Goal: Information Seeking & Learning: Learn about a topic

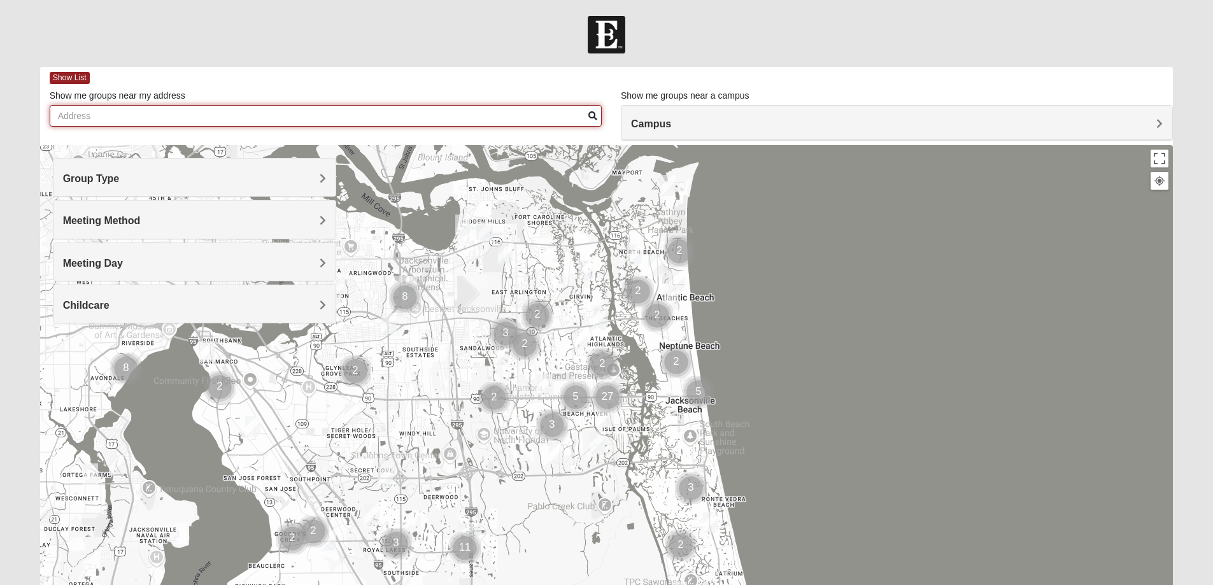
click at [187, 118] on input "Show me groups near my address" at bounding box center [326, 116] width 552 height 22
type input "1"
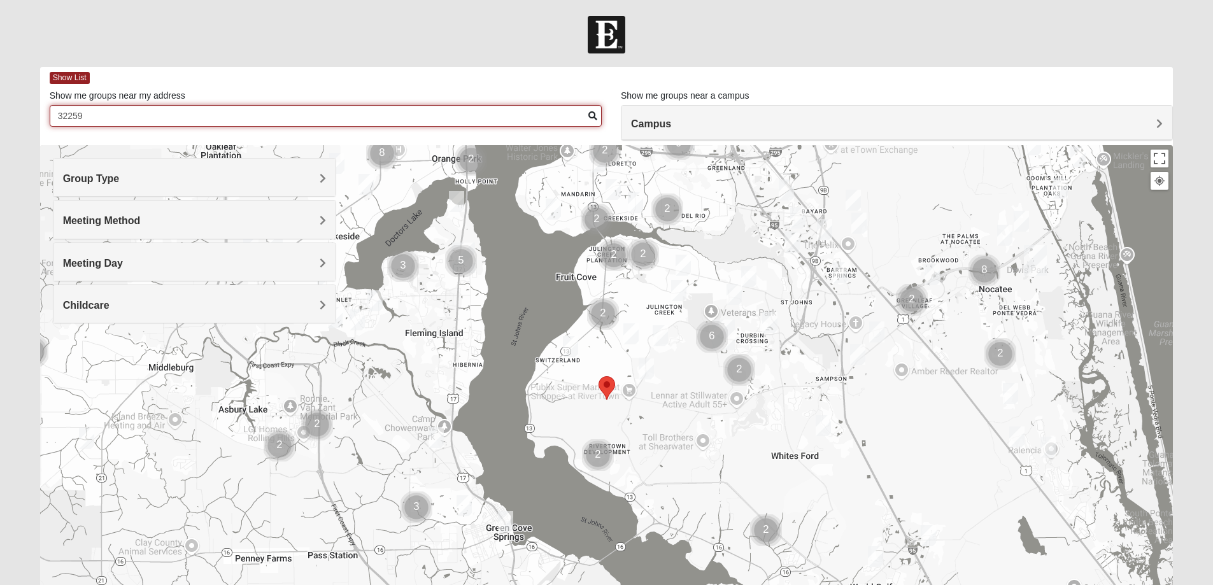
type input "32259"
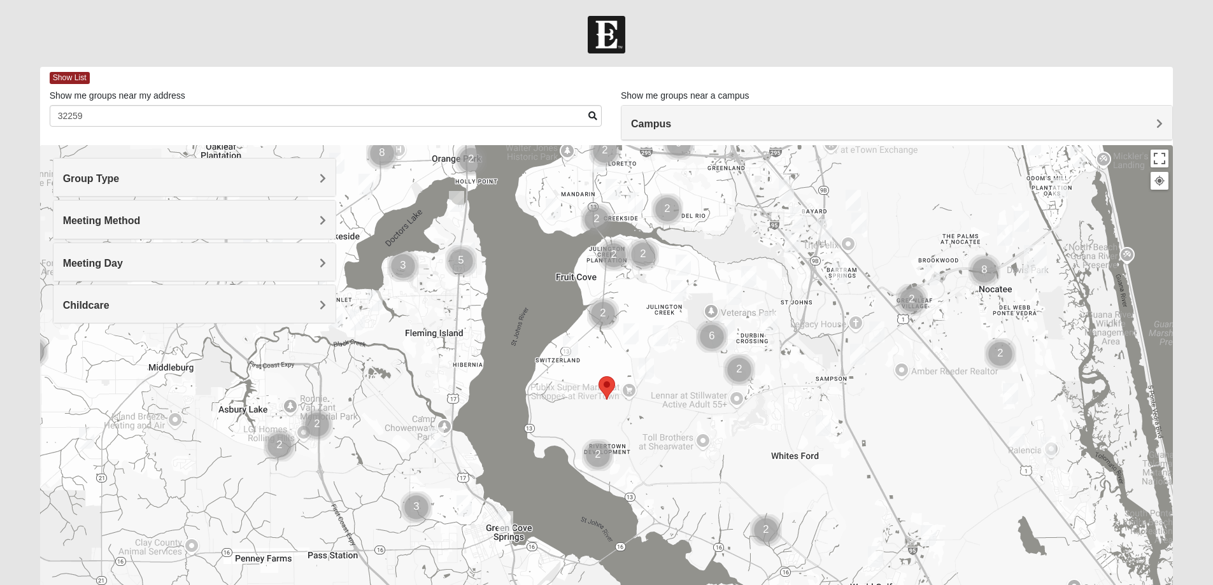
click at [749, 127] on h4 "Campus" at bounding box center [897, 124] width 532 height 12
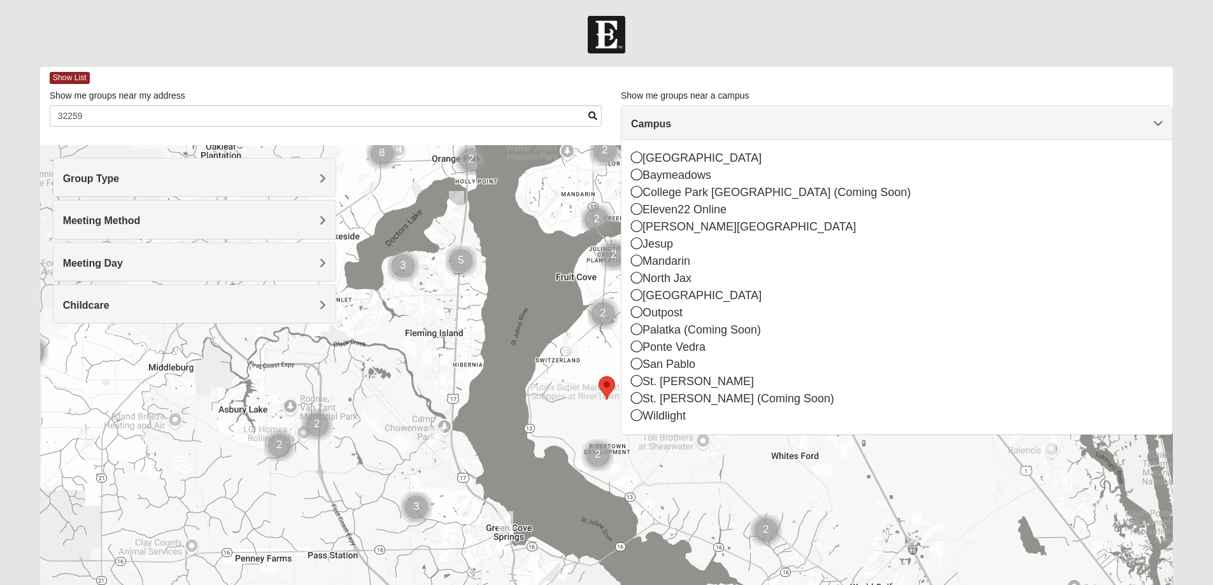
click at [434, 382] on div at bounding box center [606, 399] width 1133 height 509
click at [562, 171] on div at bounding box center [606, 399] width 1133 height 509
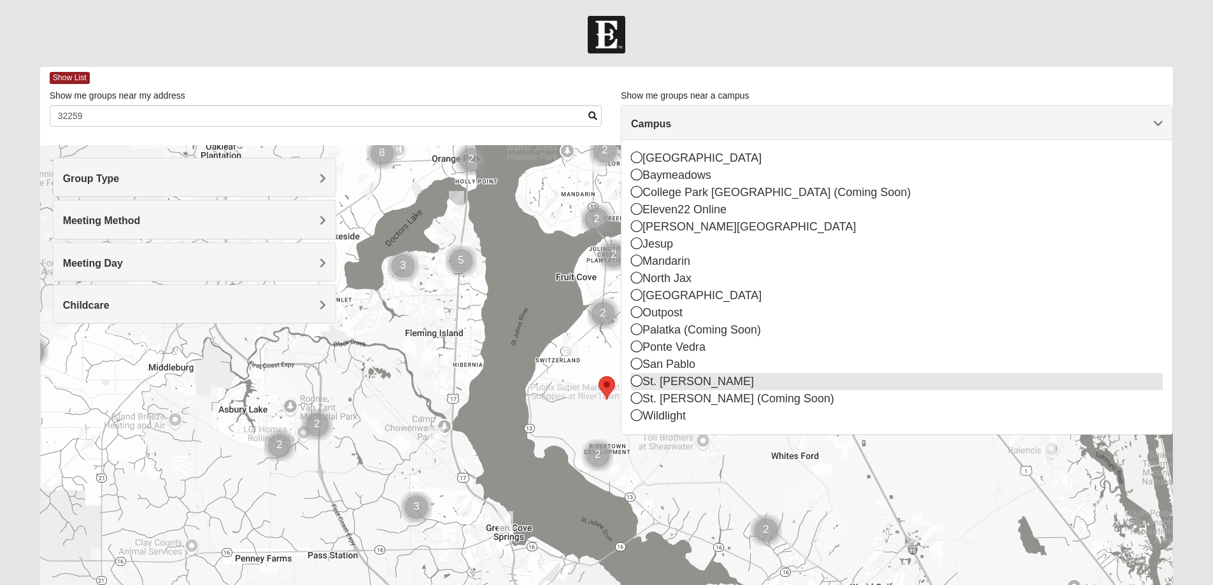
click at [637, 379] on icon at bounding box center [636, 380] width 11 height 11
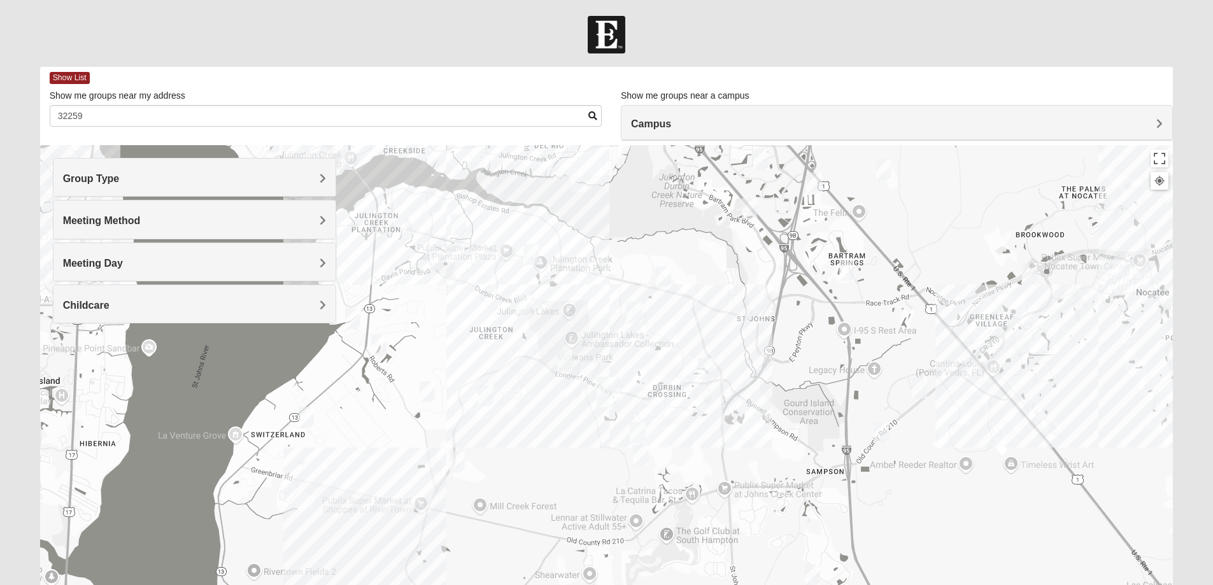
click at [921, 387] on img "Womens Houser 32259" at bounding box center [919, 388] width 15 height 21
click at [206, 178] on h4 "Group Type" at bounding box center [194, 179] width 263 height 12
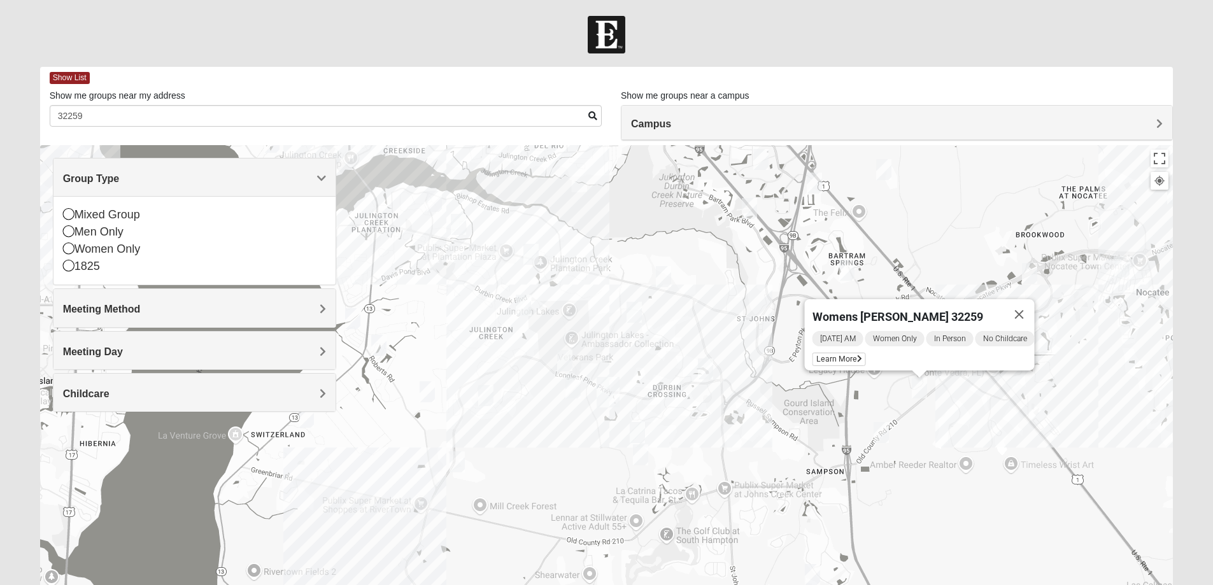
click at [206, 178] on h4 "Group Type" at bounding box center [194, 179] width 263 height 12
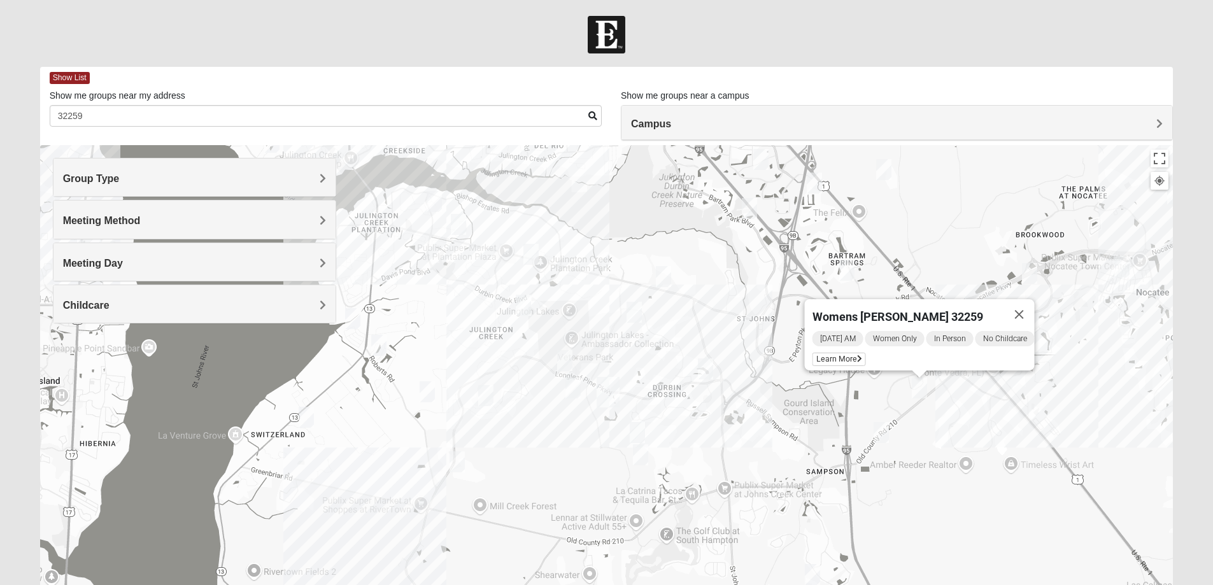
click at [434, 204] on img "Womens LeBel 32259" at bounding box center [434, 201] width 15 height 21
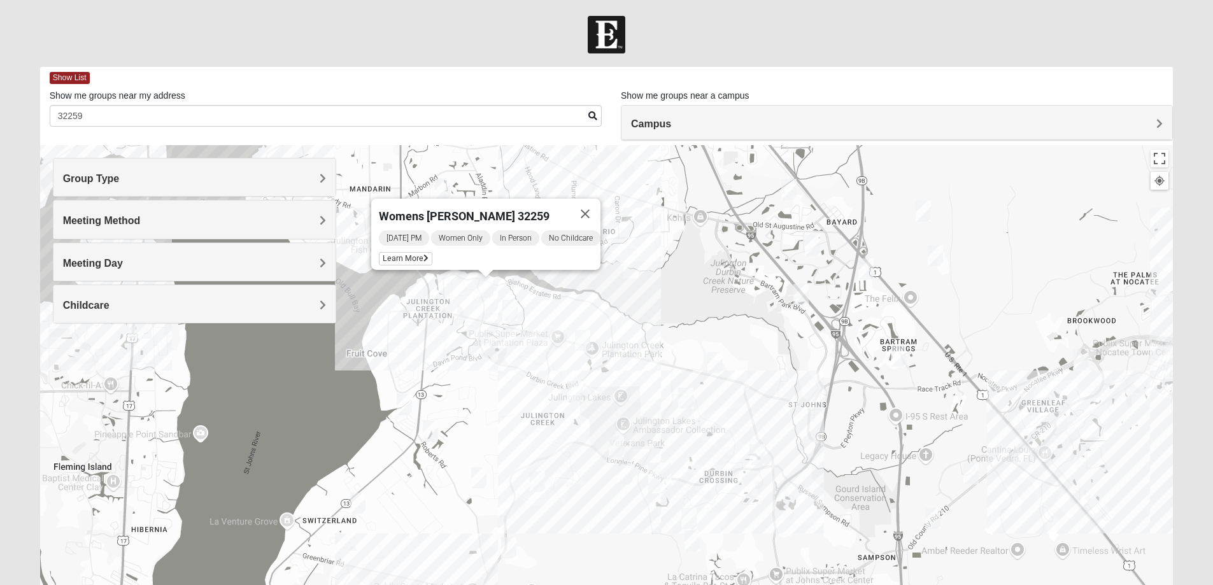
drag, startPoint x: 415, startPoint y: 354, endPoint x: 467, endPoint y: 362, distance: 52.1
click at [467, 362] on div "Womens [PERSON_NAME] 32259 [DATE] PM Women Only In Person No Childcare Learn Mo…" at bounding box center [606, 399] width 1133 height 509
click at [444, 314] on div "Womens [PERSON_NAME] 32259 [DATE] PM Women Only In Person No Childcare Learn Mo…" at bounding box center [606, 399] width 1133 height 509
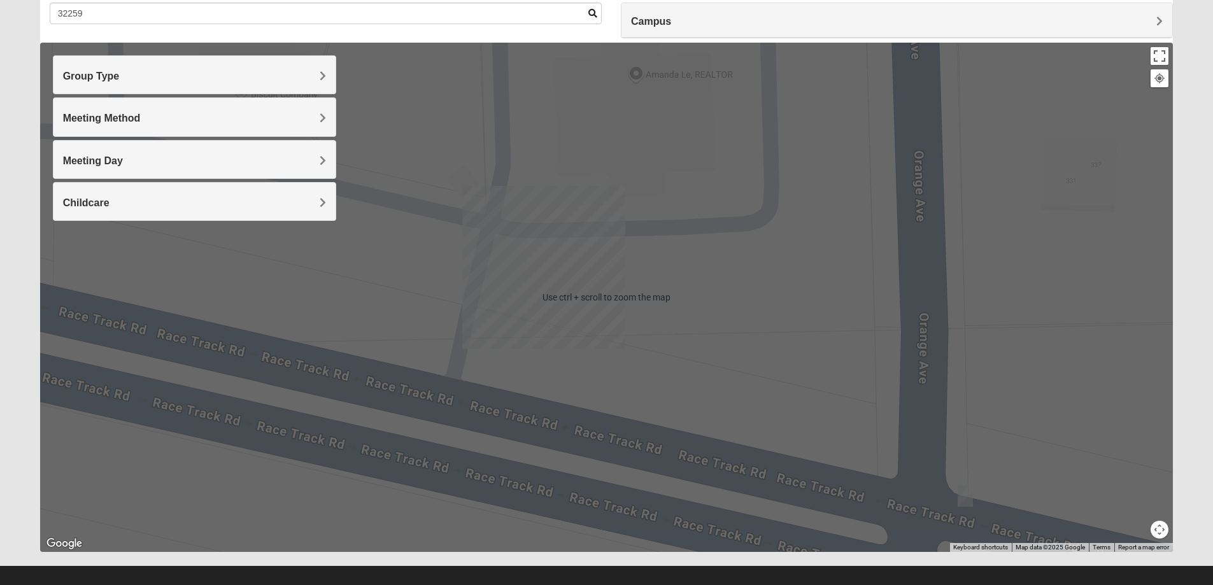
scroll to position [116, 0]
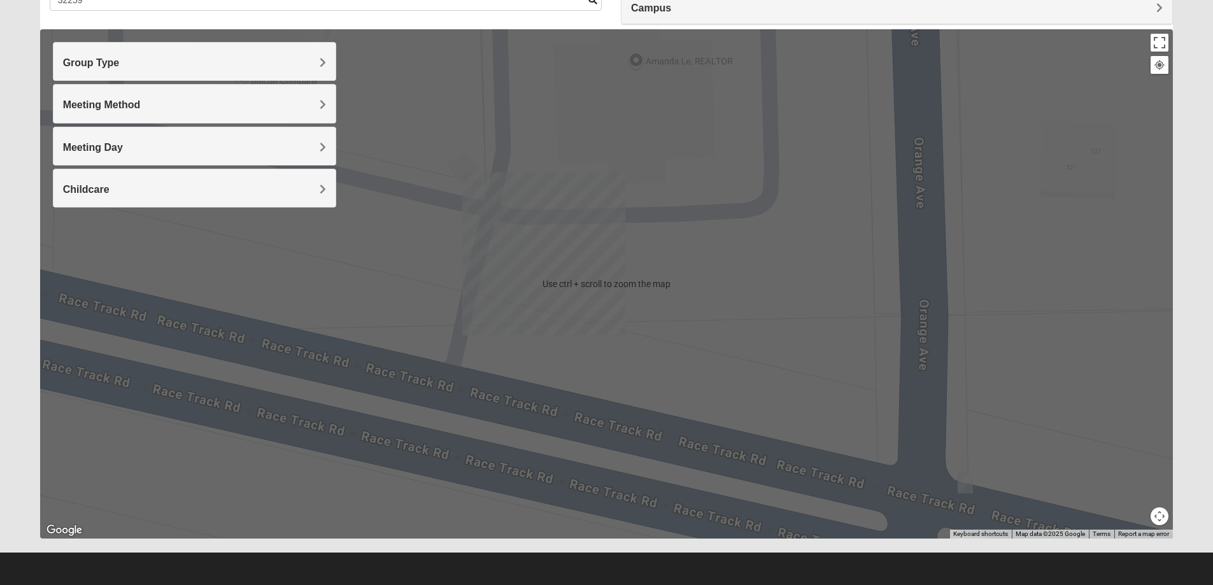
click at [610, 269] on div "Womens [PERSON_NAME] 32259 [DATE] PM Women Only In Person No Childcare Learn Mo…" at bounding box center [606, 283] width 1133 height 509
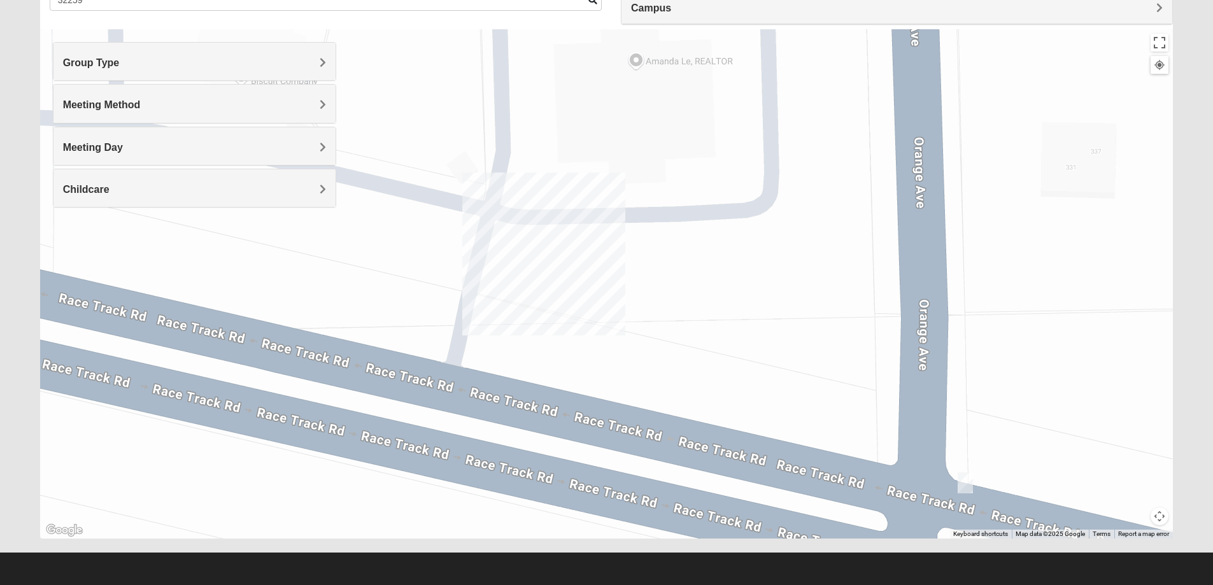
click at [1158, 518] on button "Map camera controls" at bounding box center [1160, 517] width 18 height 18
click at [1137, 516] on button "Zoom out" at bounding box center [1137, 517] width 18 height 18
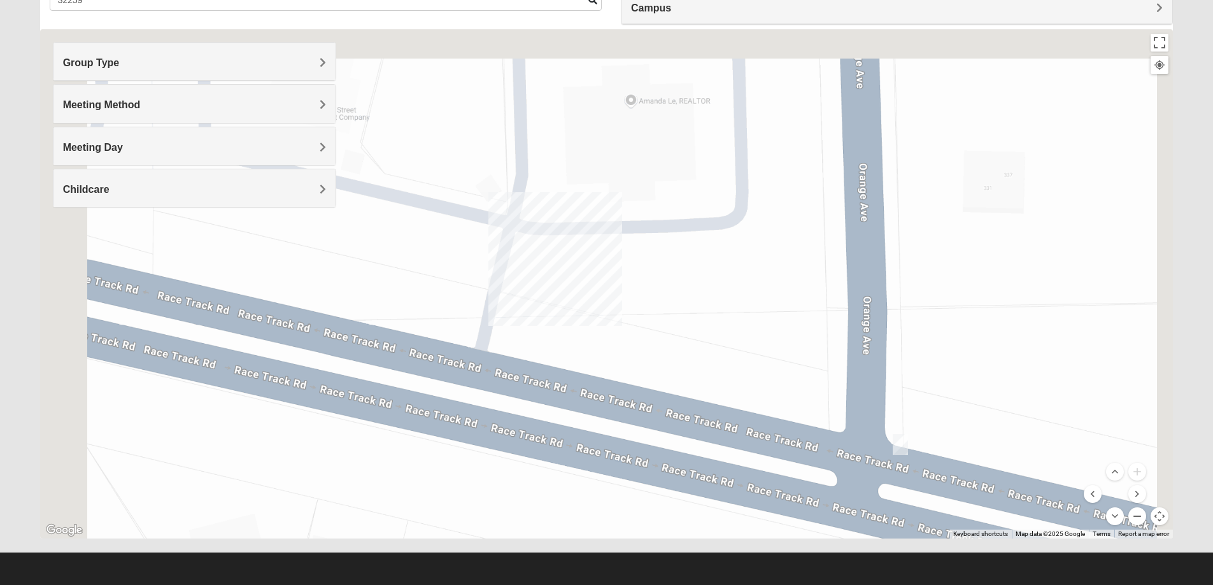
click at [1137, 516] on button "Zoom out" at bounding box center [1137, 517] width 18 height 18
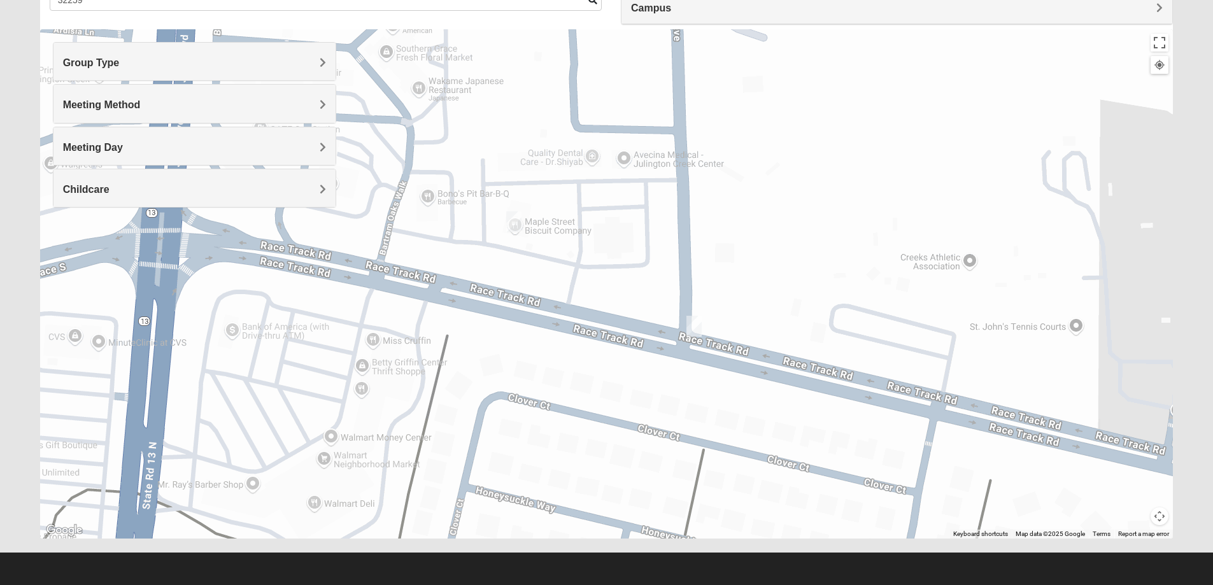
click at [513, 224] on img "Mens Hayes 32259" at bounding box center [513, 221] width 15 height 21
click at [696, 323] on img "Mens Goehring, Kauffman 32259" at bounding box center [693, 326] width 15 height 21
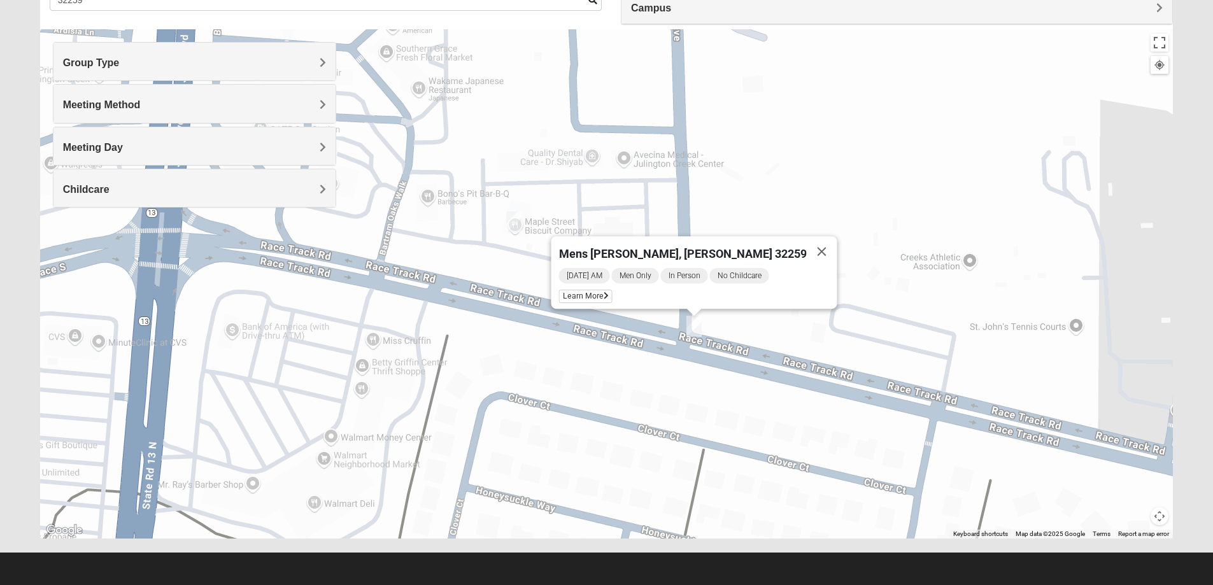
click at [1163, 520] on button "Map camera controls" at bounding box center [1160, 517] width 18 height 18
click at [1136, 520] on button "Zoom out" at bounding box center [1137, 517] width 18 height 18
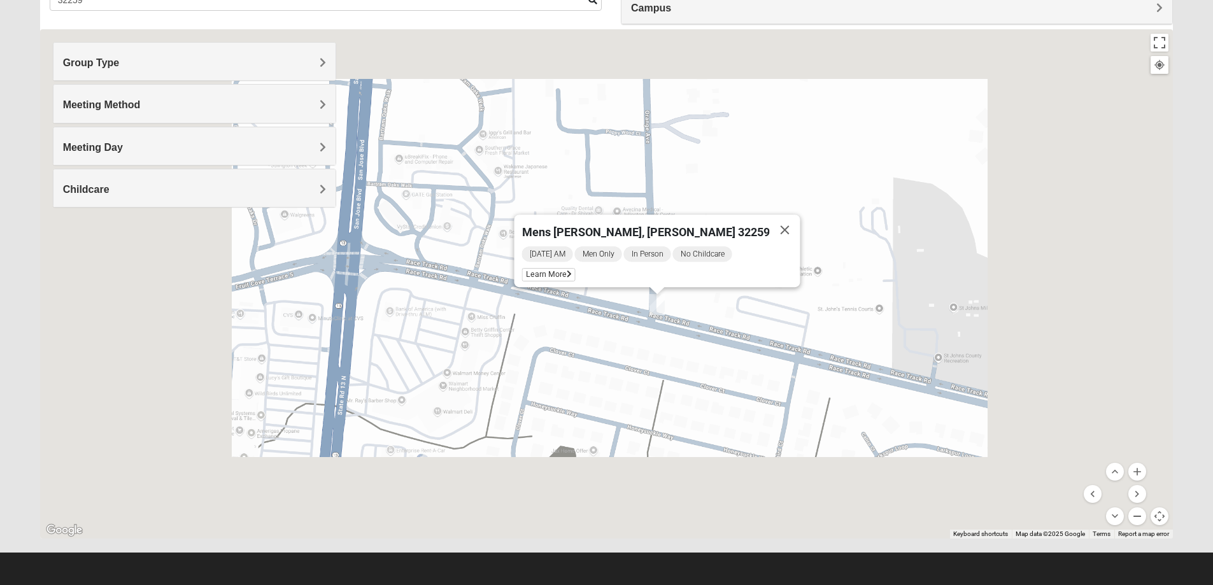
click at [1136, 520] on button "Zoom out" at bounding box center [1137, 517] width 18 height 18
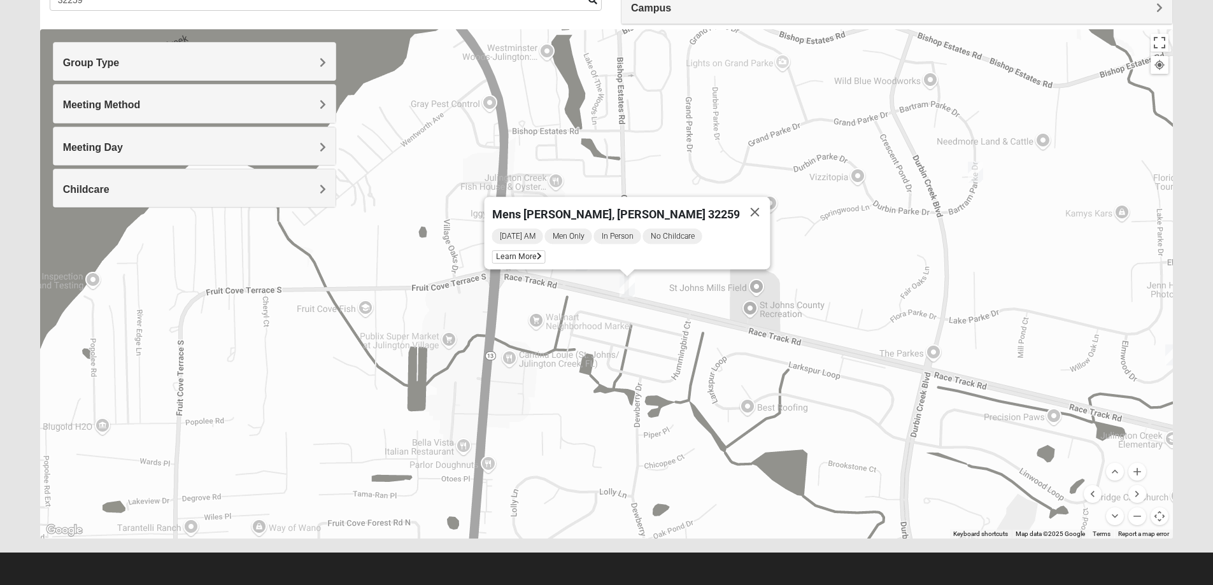
click at [972, 171] on img "Womens LeBel 32259" at bounding box center [975, 172] width 15 height 21
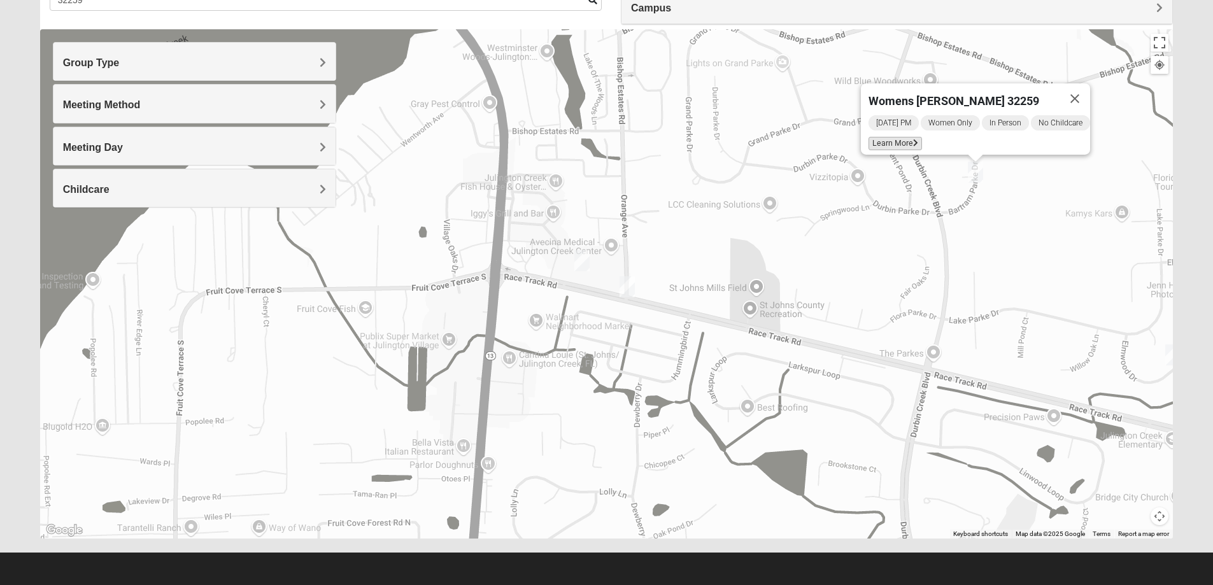
click at [912, 137] on span "Learn More" at bounding box center [895, 143] width 53 height 13
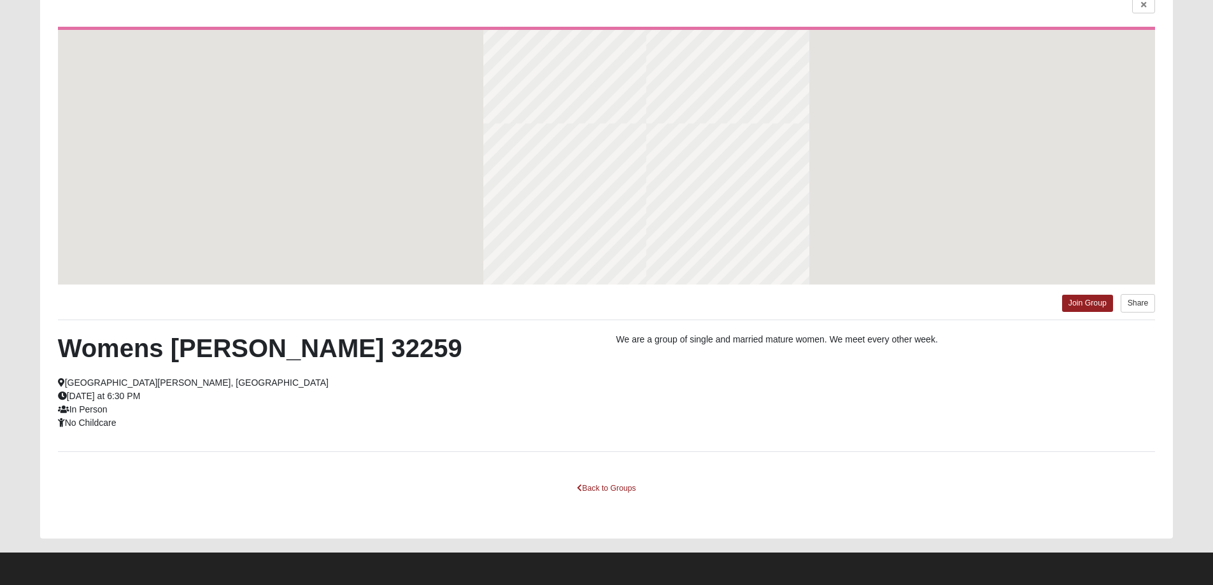
scroll to position [60, 0]
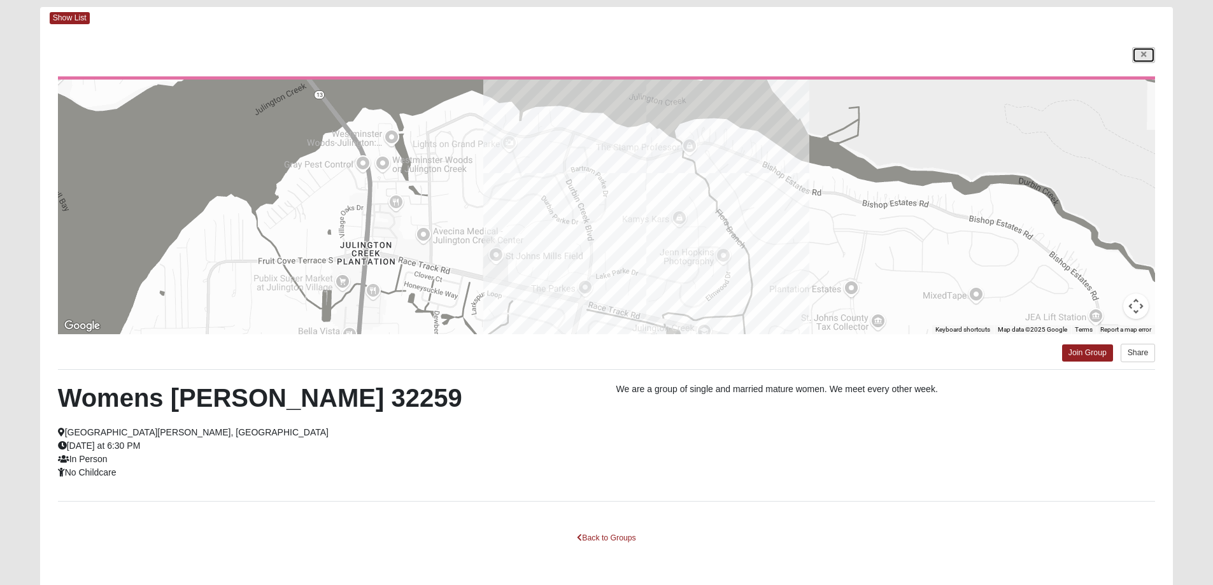
click at [1144, 55] on icon at bounding box center [1143, 55] width 5 height 8
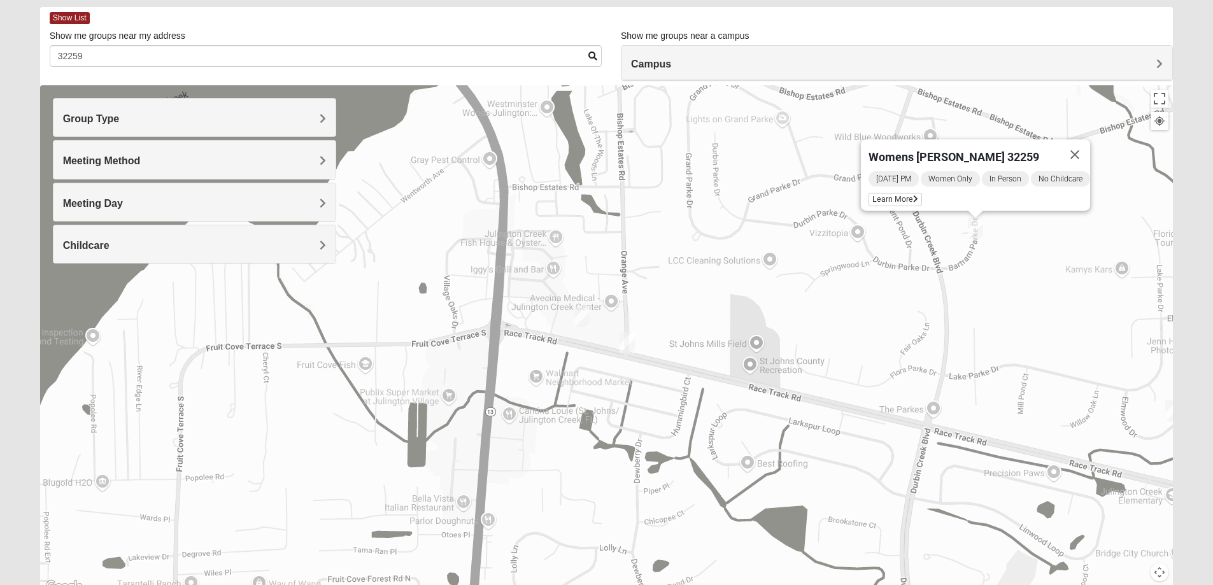
click at [1161, 581] on button "Map camera controls" at bounding box center [1160, 573] width 18 height 18
click at [1133, 575] on button "Zoom out" at bounding box center [1137, 573] width 18 height 18
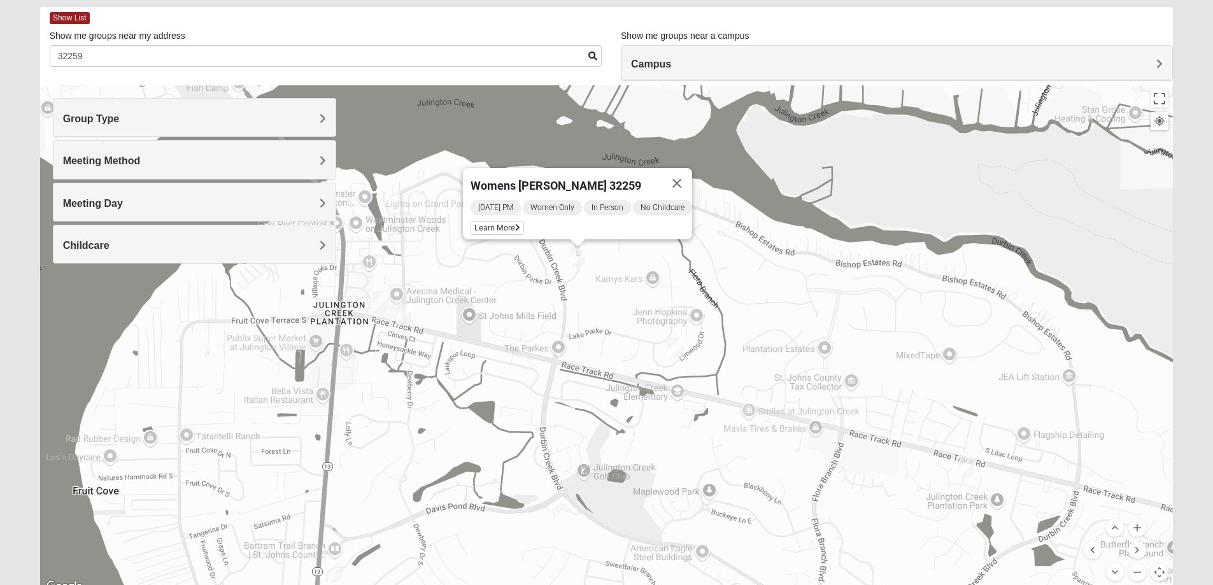
drag, startPoint x: 1033, startPoint y: 488, endPoint x: 814, endPoint y: 464, distance: 220.3
click at [814, 464] on div "Womens [PERSON_NAME] 32259 [DATE] PM Women Only In Person No Childcare Learn Mo…" at bounding box center [606, 339] width 1133 height 509
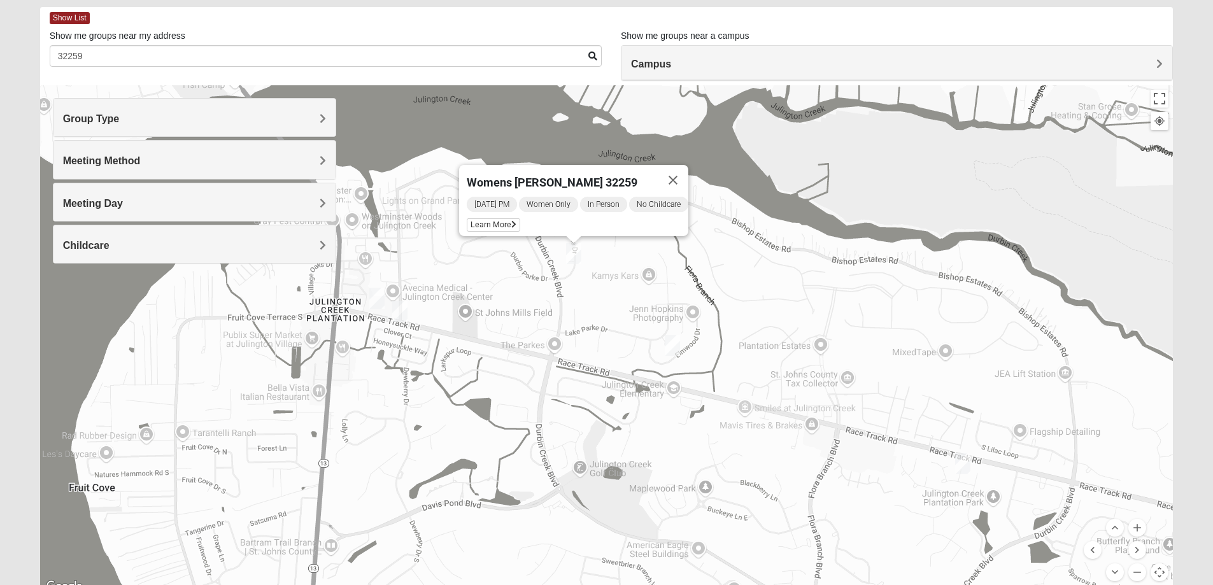
click at [965, 467] on img "Mens Kinnaman/Gerville-Reache 32259" at bounding box center [962, 463] width 15 height 21
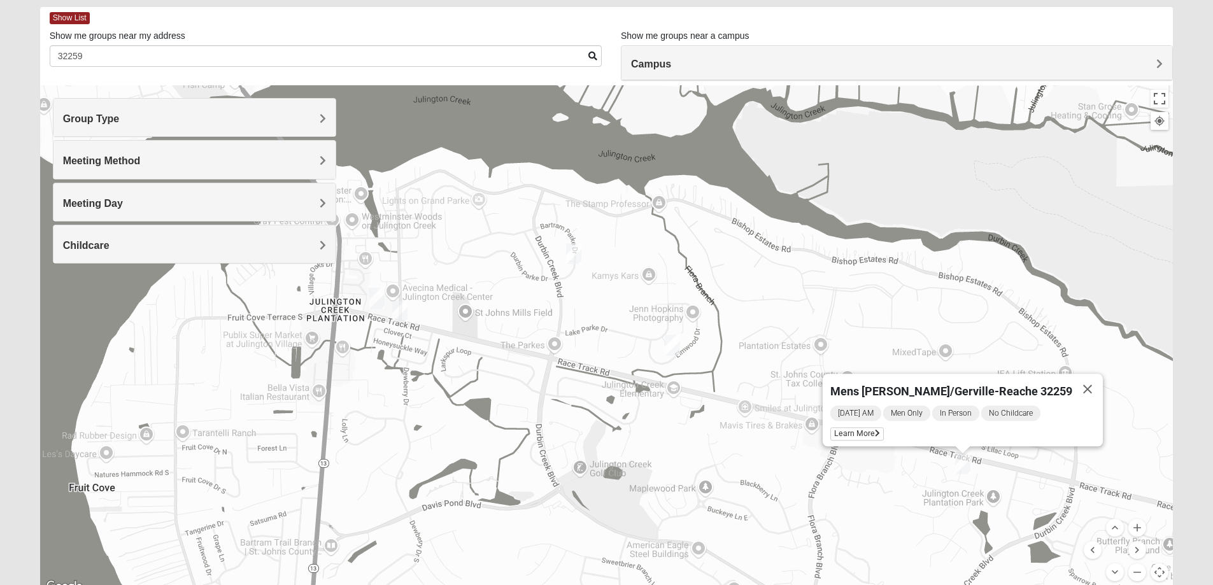
click at [856, 496] on div "Mens [PERSON_NAME]/Gerville-Reache 32259 [DATE] AM Men Only In Person No Childc…" at bounding box center [606, 339] width 1133 height 509
click at [1136, 569] on button "Zoom out" at bounding box center [1137, 573] width 18 height 18
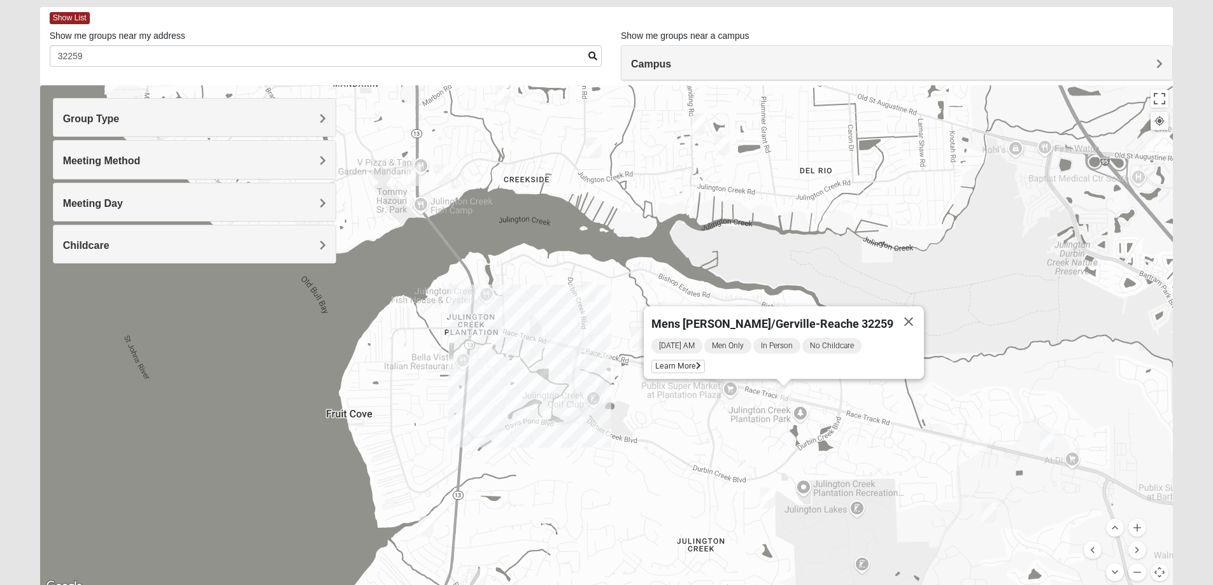
click at [501, 101] on img "Mixed Saavedra 32223" at bounding box center [502, 94] width 15 height 21
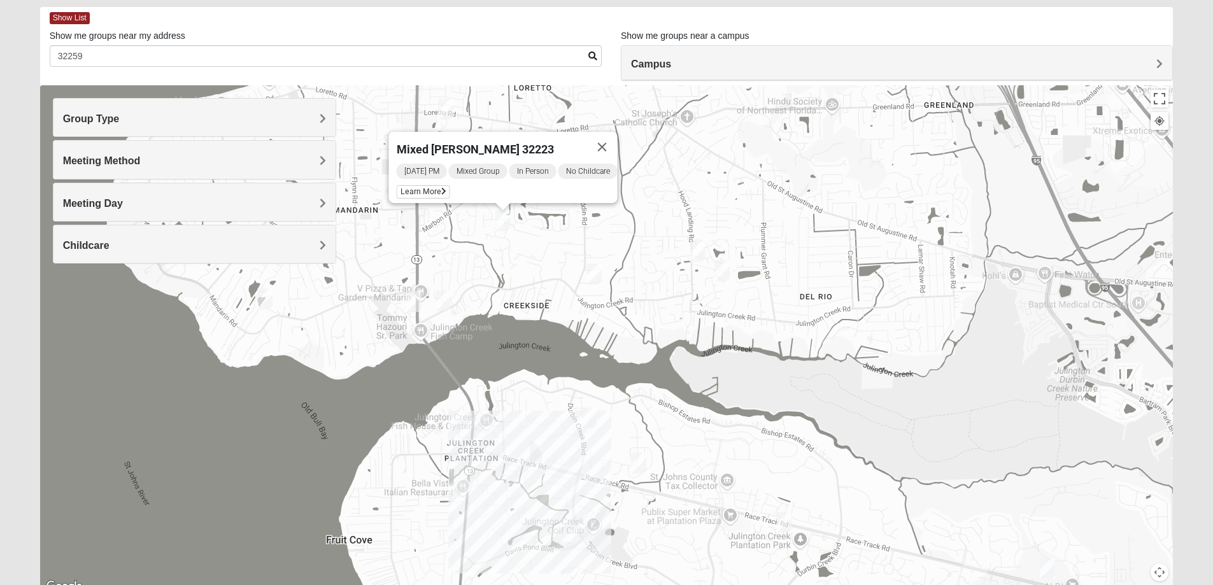
click at [446, 298] on img "Mixed VonNieda 32223" at bounding box center [443, 300] width 15 height 21
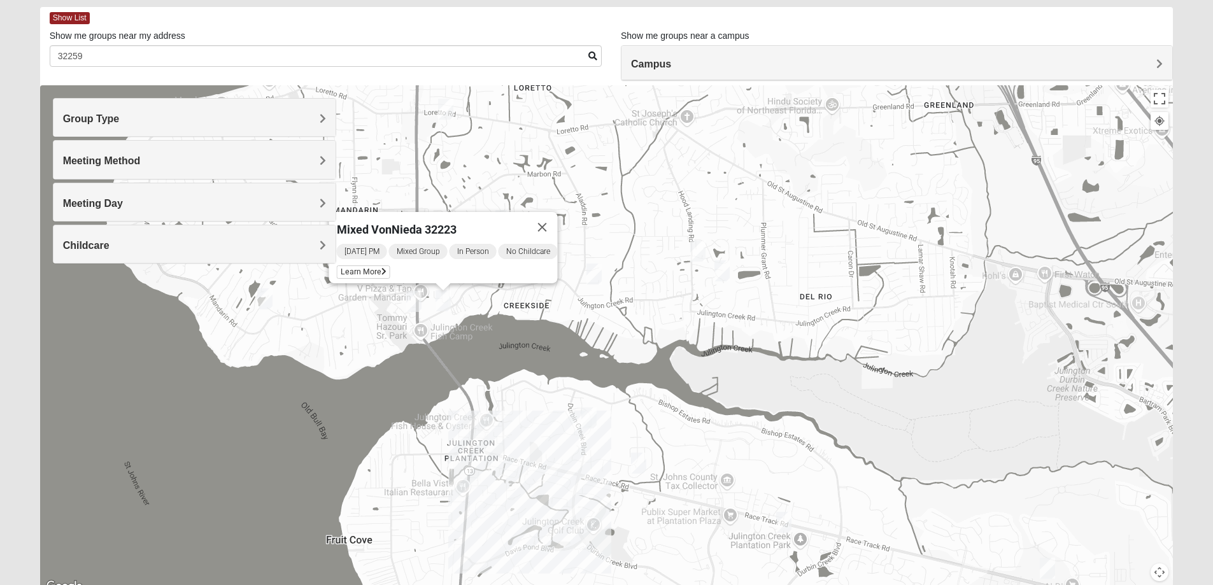
click at [409, 299] on img "Mixed RE/MAX 32223" at bounding box center [413, 301] width 15 height 21
click at [592, 289] on div "Mixed RE/MAX 32223 [DATE] AM Mixed Group In Person No Childcare Learn More" at bounding box center [606, 339] width 1133 height 509
click at [595, 283] on img "1825 Mixed Lloyd 32223" at bounding box center [593, 274] width 15 height 21
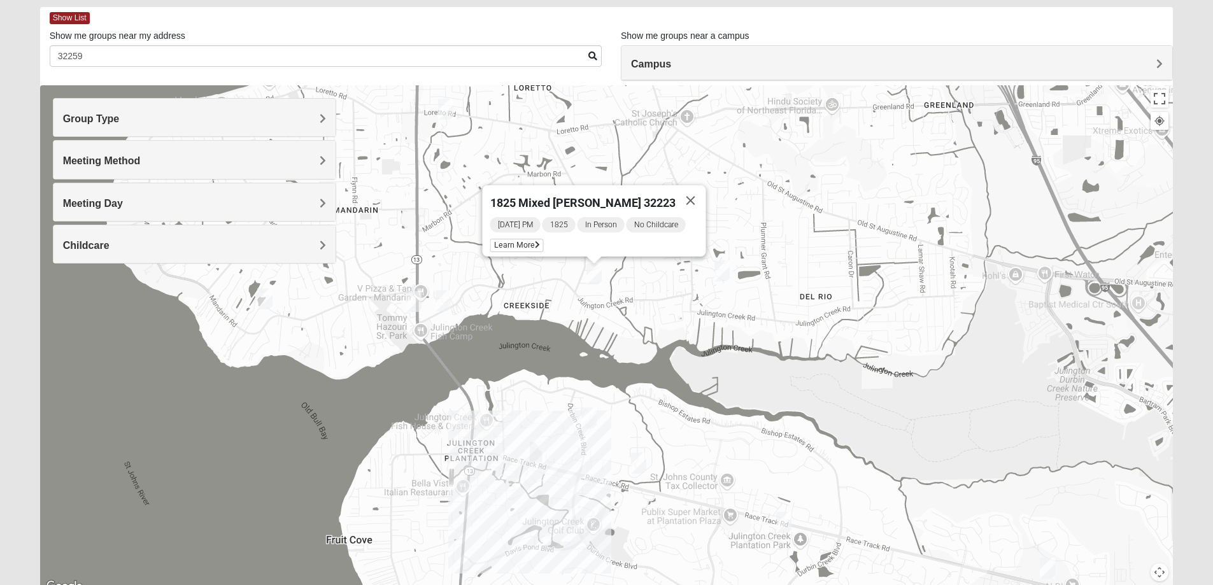
click at [731, 272] on div "1825 Mixed [PERSON_NAME] 32223 [DATE] PM 1825 In Person No Childcare Learn More" at bounding box center [606, 339] width 1133 height 509
click at [727, 270] on img "Mixed Eler 32258" at bounding box center [721, 270] width 15 height 21
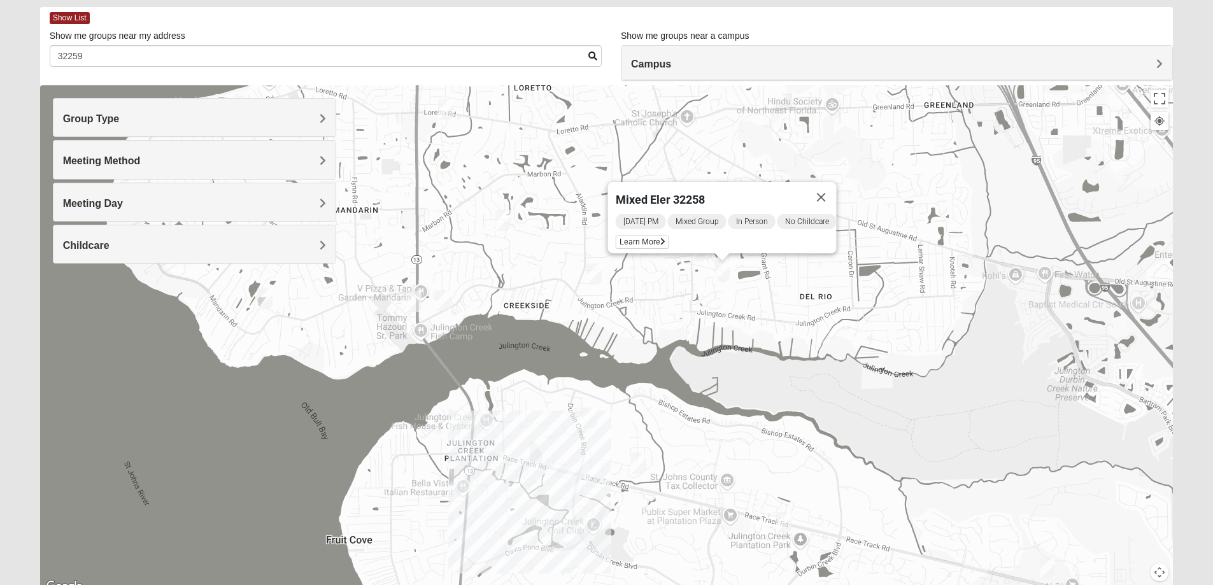
click at [699, 255] on img "Like Father like Son Workshop 32258" at bounding box center [697, 251] width 15 height 21
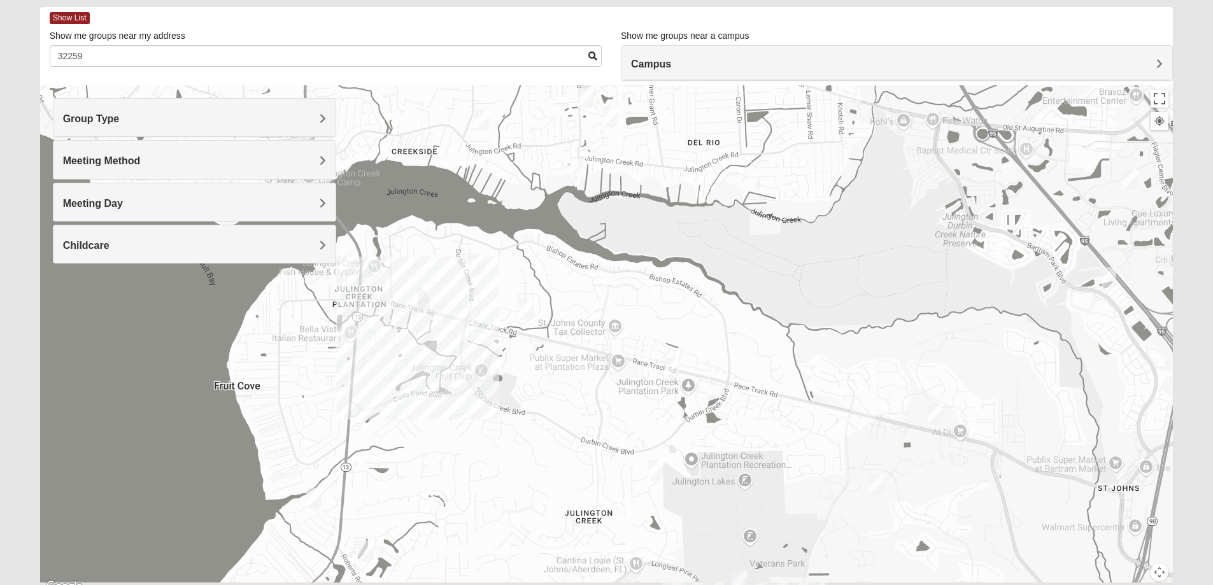
drag, startPoint x: 1044, startPoint y: 506, endPoint x: 963, endPoint y: 408, distance: 127.5
click at [963, 408] on div "Like Father like Son Workshop 32258 [DATE] AM Men Only In Person No Childcare L…" at bounding box center [606, 339] width 1133 height 509
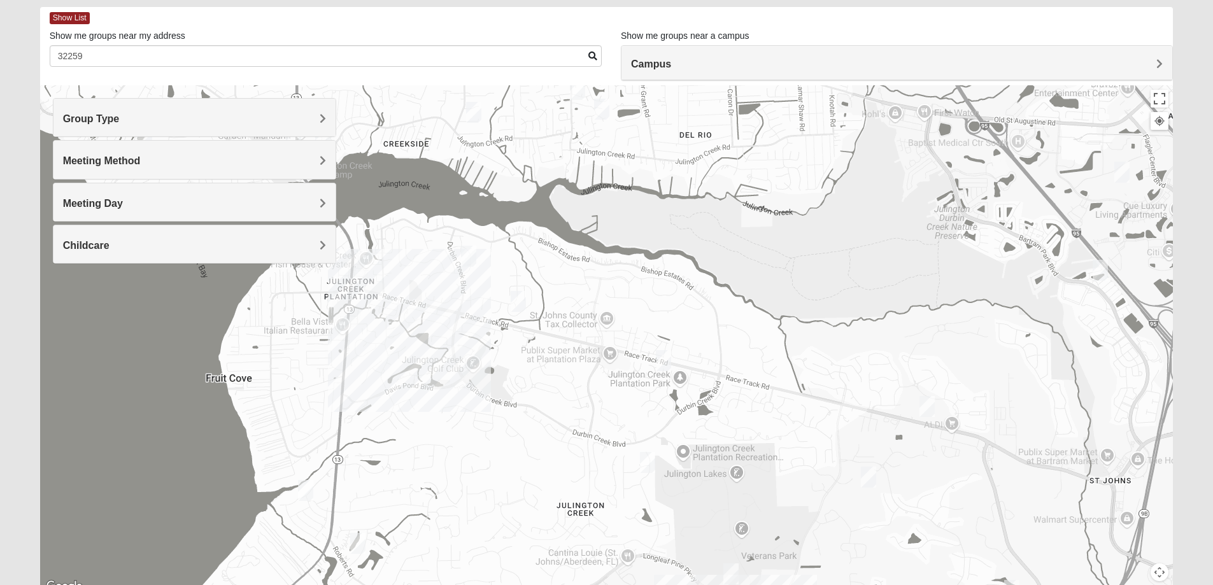
click at [923, 403] on img "Womens Urbanski 32259" at bounding box center [927, 406] width 15 height 21
click at [359, 548] on img "1825 Mixed Welch 32259" at bounding box center [357, 543] width 15 height 21
click at [284, 408] on div "1825 Mixed [PERSON_NAME] 32259 [DATE] PM 1825 In Person No Childcare Learn More" at bounding box center [606, 339] width 1133 height 509
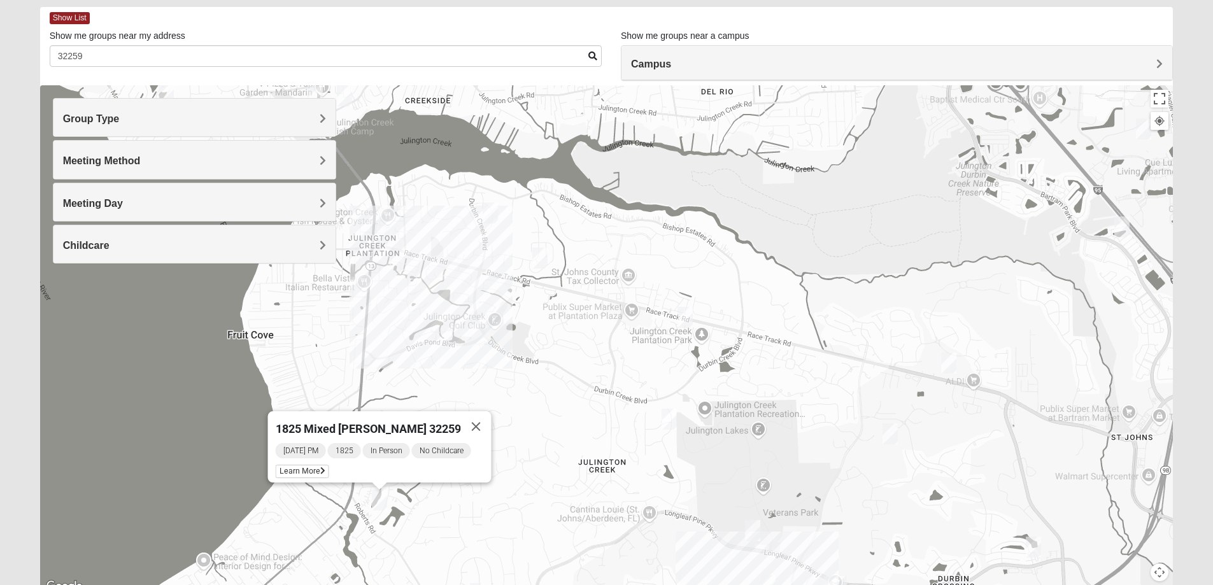
drag, startPoint x: 285, startPoint y: 424, endPoint x: 308, endPoint y: 379, distance: 51.0
click at [308, 379] on div "1825 Mixed [PERSON_NAME] 32259 [DATE] PM 1825 In Person No Childcare Learn More" at bounding box center [606, 339] width 1133 height 509
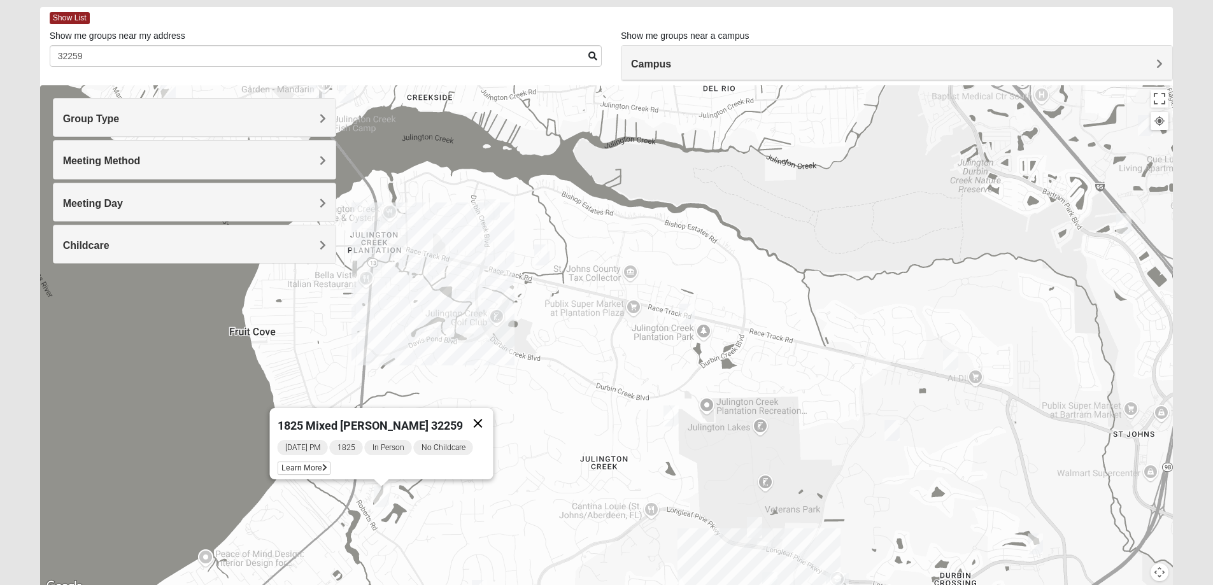
click at [476, 415] on button "Close" at bounding box center [477, 423] width 31 height 31
click at [330, 450] on img "1825 Mixed Lokey 32259" at bounding box center [329, 444] width 15 height 21
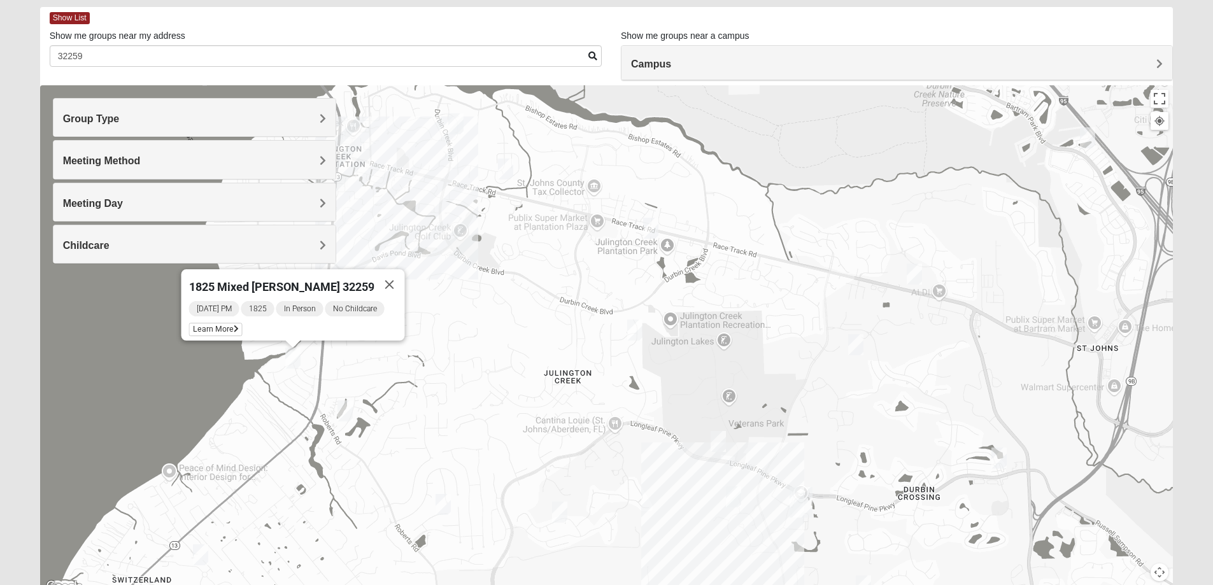
drag, startPoint x: 569, startPoint y: 495, endPoint x: 529, endPoint y: 402, distance: 101.3
click at [529, 402] on div "1825 Mixed [PERSON_NAME] 32259 [DATE] PM 1825 In Person No Childcare Learn More" at bounding box center [606, 339] width 1133 height 509
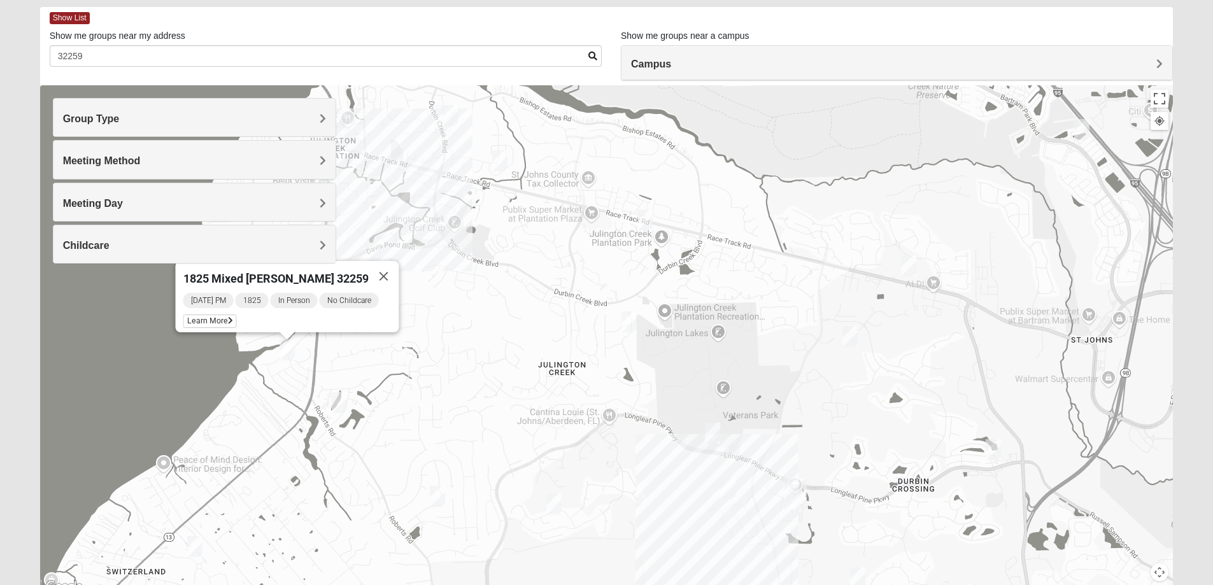
click at [990, 451] on img "Womens Caro 32259" at bounding box center [993, 449] width 15 height 21
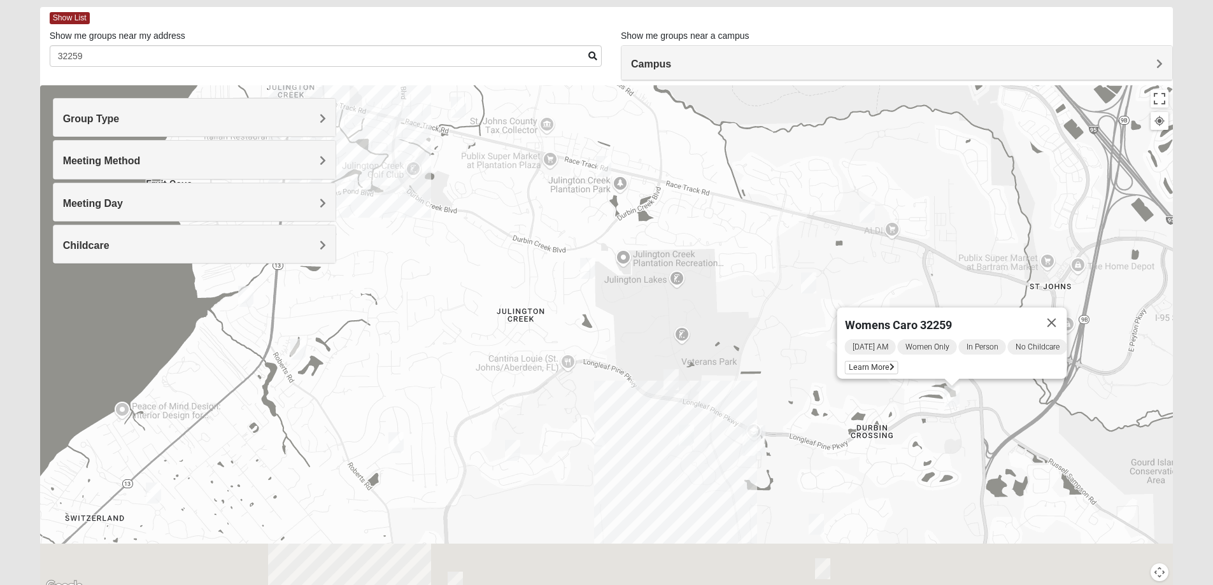
drag, startPoint x: 916, startPoint y: 534, endPoint x: 848, endPoint y: 458, distance: 101.4
click at [848, 458] on div "Womens Caro 32259 [DATE] AM Women Only In Person No Childcare Learn More" at bounding box center [606, 339] width 1133 height 509
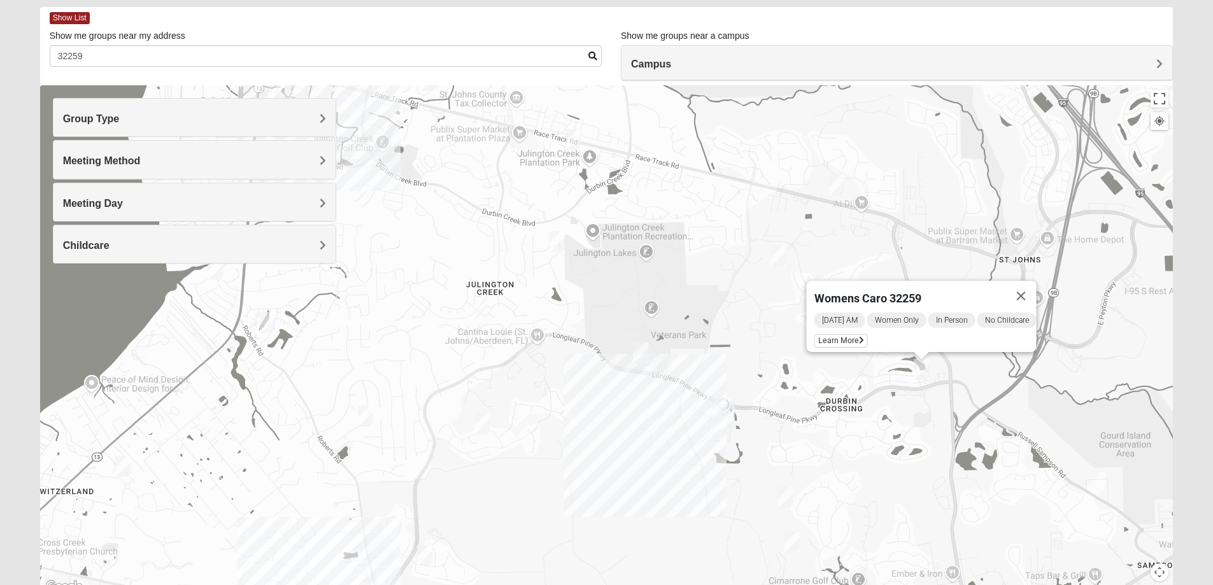
click at [119, 469] on img "Mixed Otts 32259" at bounding box center [122, 466] width 15 height 21
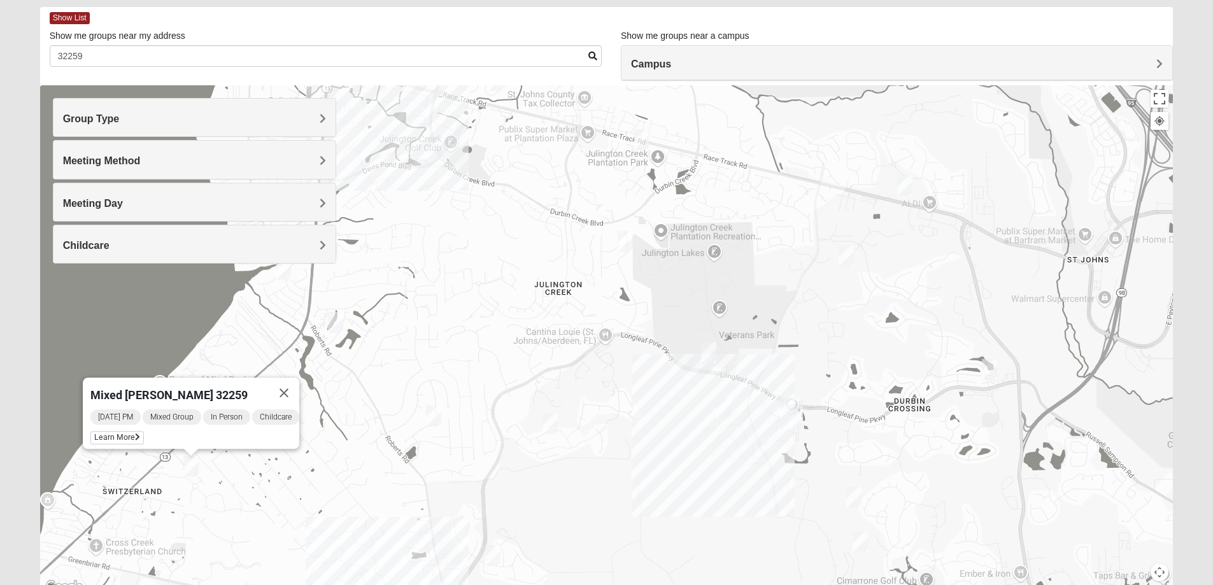
click at [434, 418] on img "Mixed Baker 32259" at bounding box center [433, 416] width 15 height 21
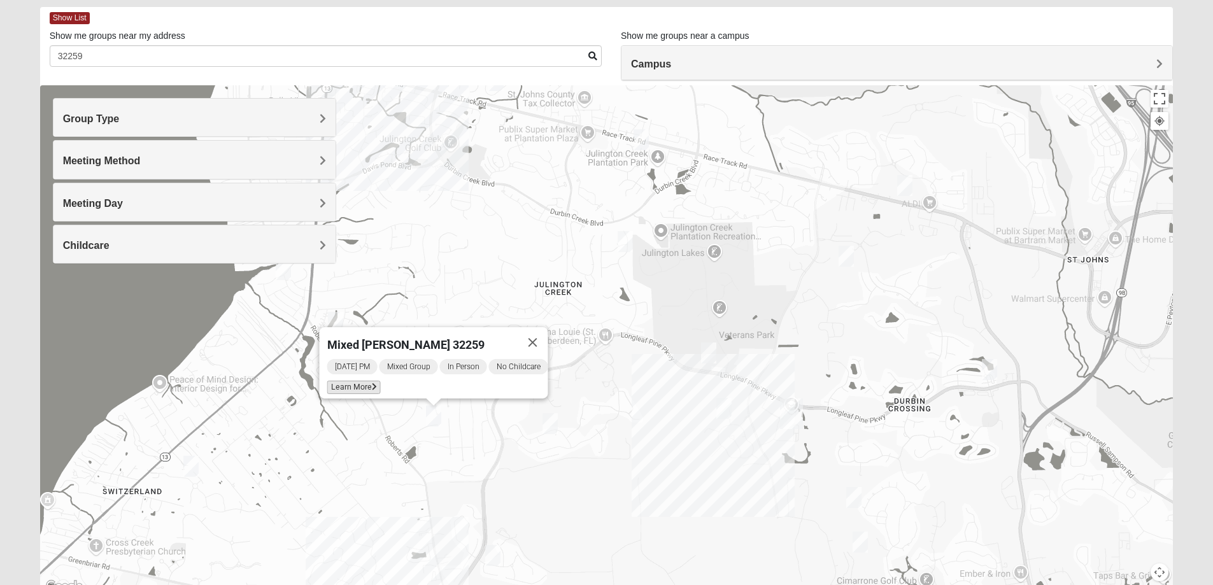
click at [371, 383] on icon at bounding box center [373, 387] width 5 height 8
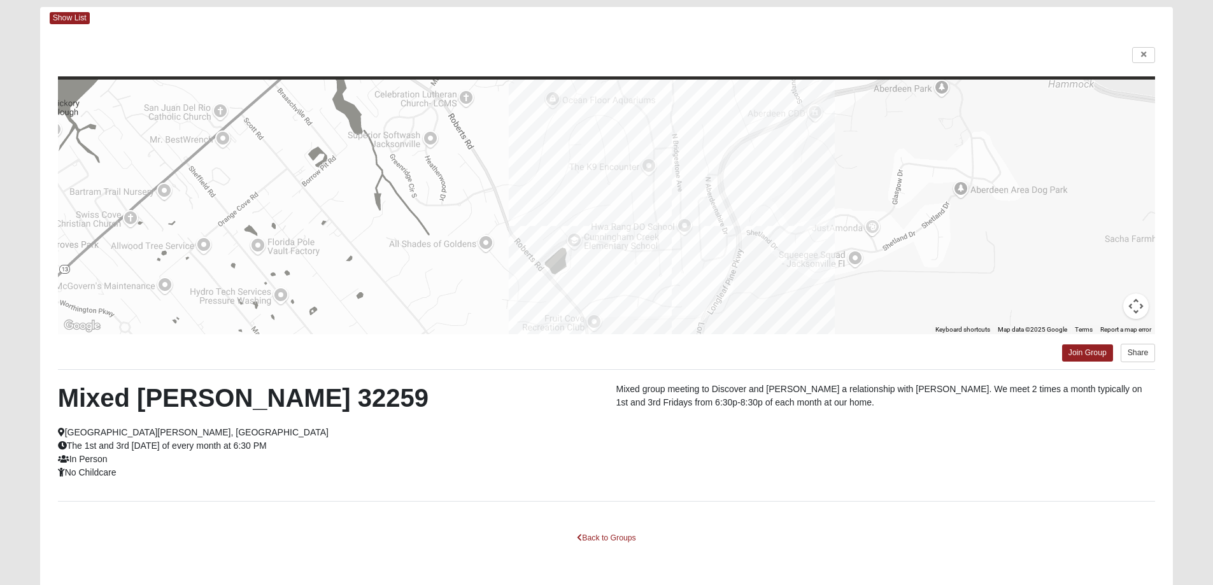
click at [648, 163] on div at bounding box center [607, 207] width 1098 height 255
click at [1146, 53] on icon at bounding box center [1143, 55] width 5 height 8
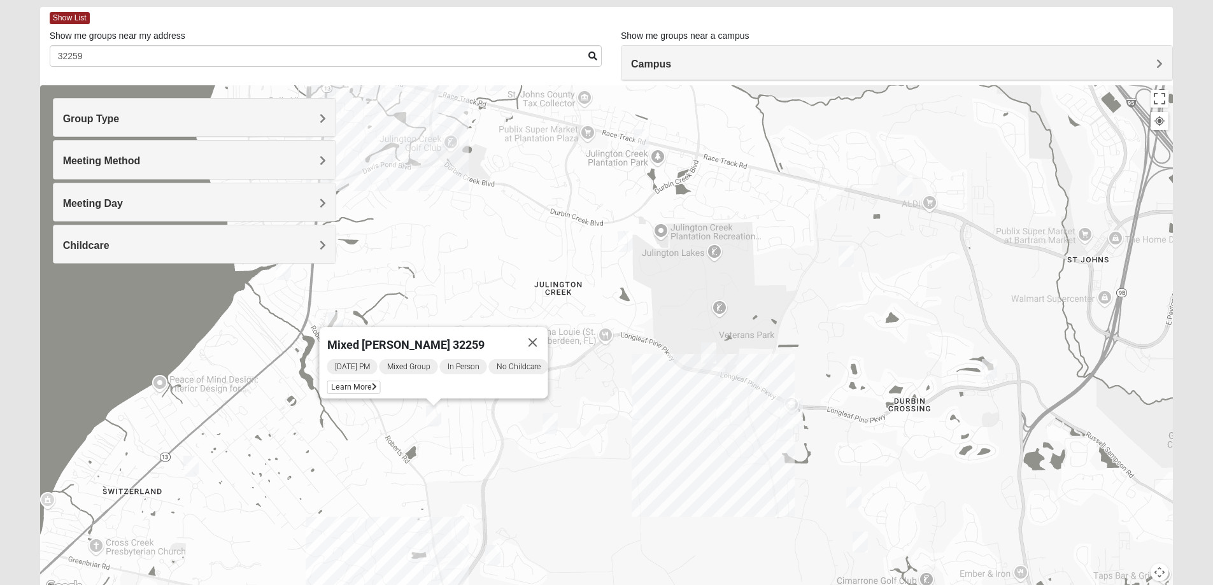
click at [985, 371] on img "Womens Caro 32259" at bounding box center [989, 369] width 15 height 21
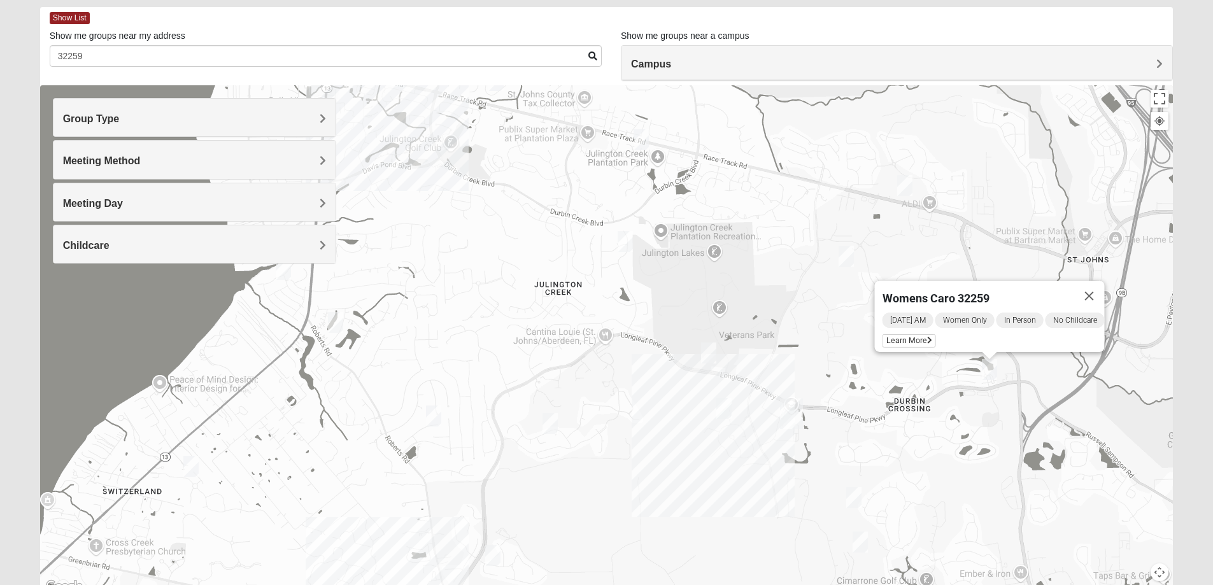
click at [900, 188] on img "Womens Urbanski 32259" at bounding box center [904, 185] width 15 height 21
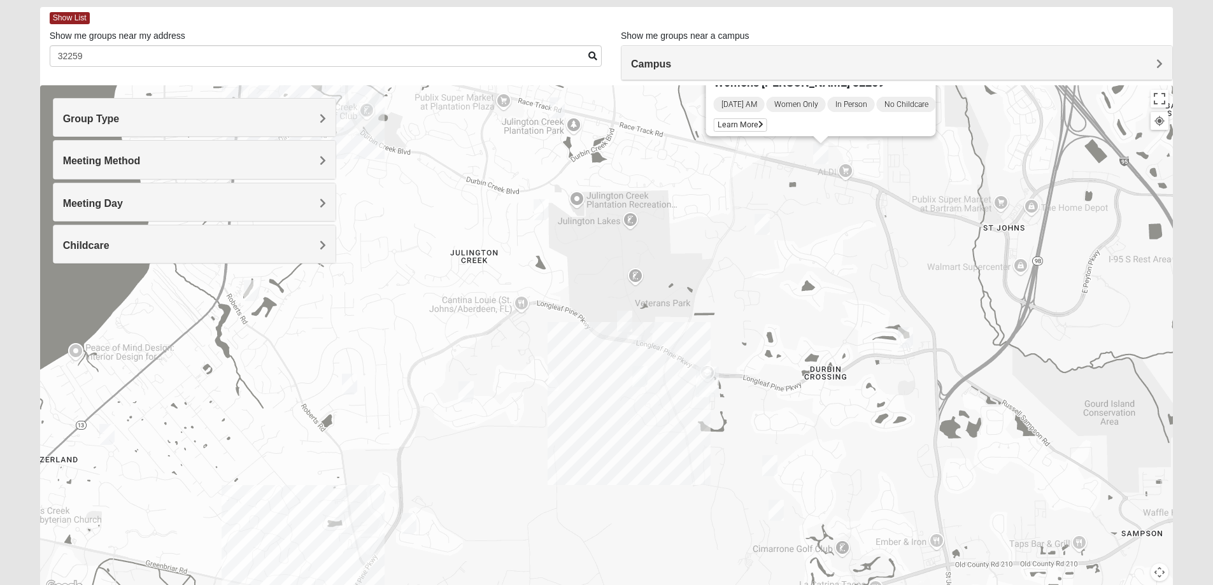
drag, startPoint x: 999, startPoint y: 266, endPoint x: 912, endPoint y: 199, distance: 109.4
click at [912, 199] on div "Womens [PERSON_NAME] 32259 [DATE] AM Women Only In Person No Childcare Learn Mo…" at bounding box center [606, 339] width 1133 height 509
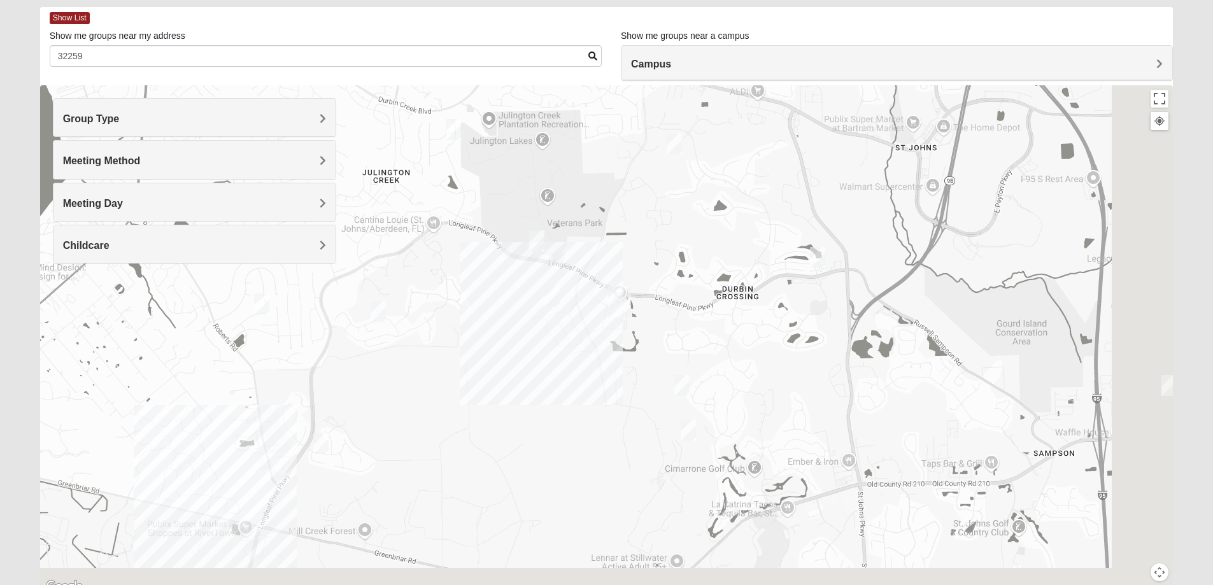
drag, startPoint x: 621, startPoint y: 402, endPoint x: 536, endPoint y: 345, distance: 102.3
click at [553, 354] on div "Womens [PERSON_NAME] 32259 [DATE] AM Women Only In Person No Childcare Learn Mo…" at bounding box center [606, 339] width 1133 height 509
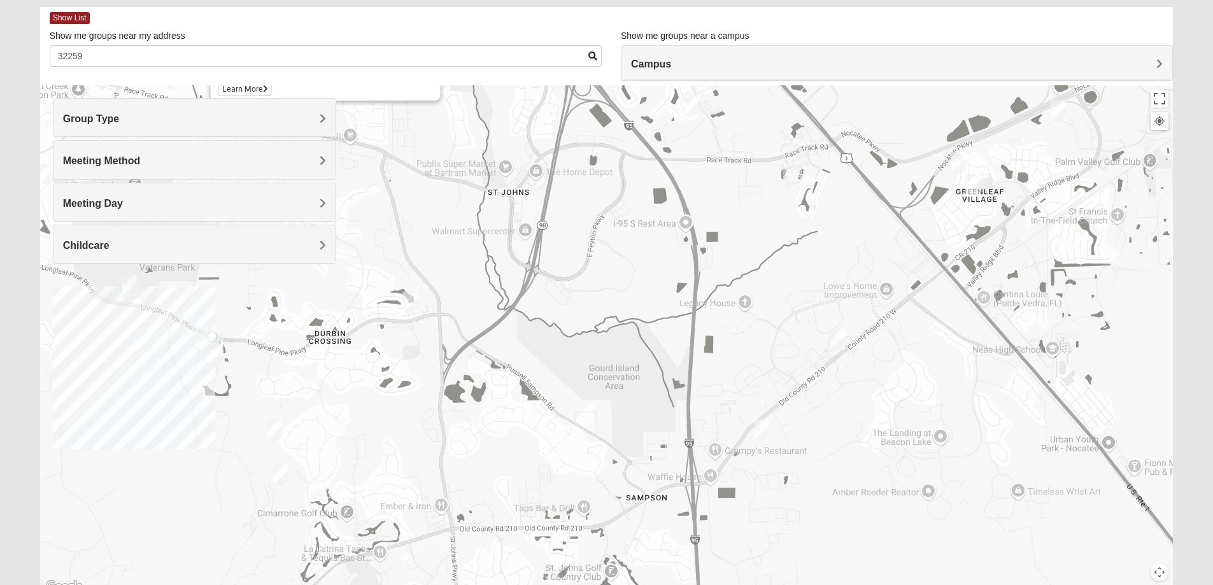
drag, startPoint x: 1025, startPoint y: 227, endPoint x: 818, endPoint y: 425, distance: 286.0
click at [818, 425] on div "Womens [PERSON_NAME] 32259 [DATE] AM Women Only In Person No Childcare Learn Mo…" at bounding box center [606, 339] width 1133 height 509
click at [842, 343] on img "Womens Houser 32259" at bounding box center [835, 341] width 15 height 21
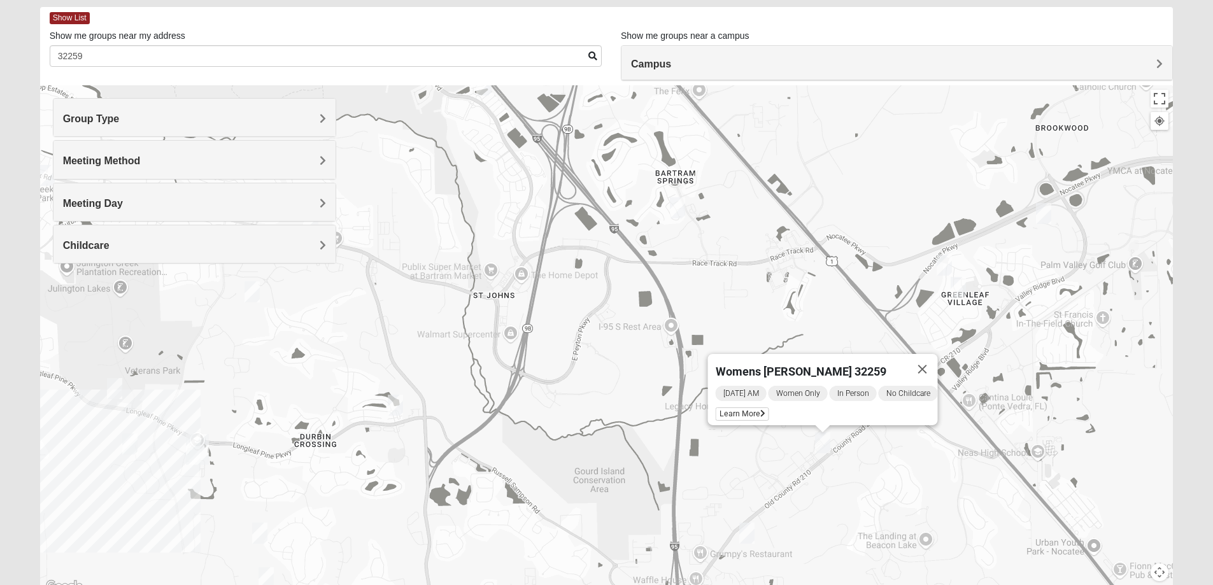
drag, startPoint x: 789, startPoint y: 347, endPoint x: 772, endPoint y: 458, distance: 112.1
click at [772, 458] on div "Womens [PERSON_NAME] 32259 [DATE] AM Women Only In Person No Childcare Learn Mo…" at bounding box center [606, 339] width 1133 height 509
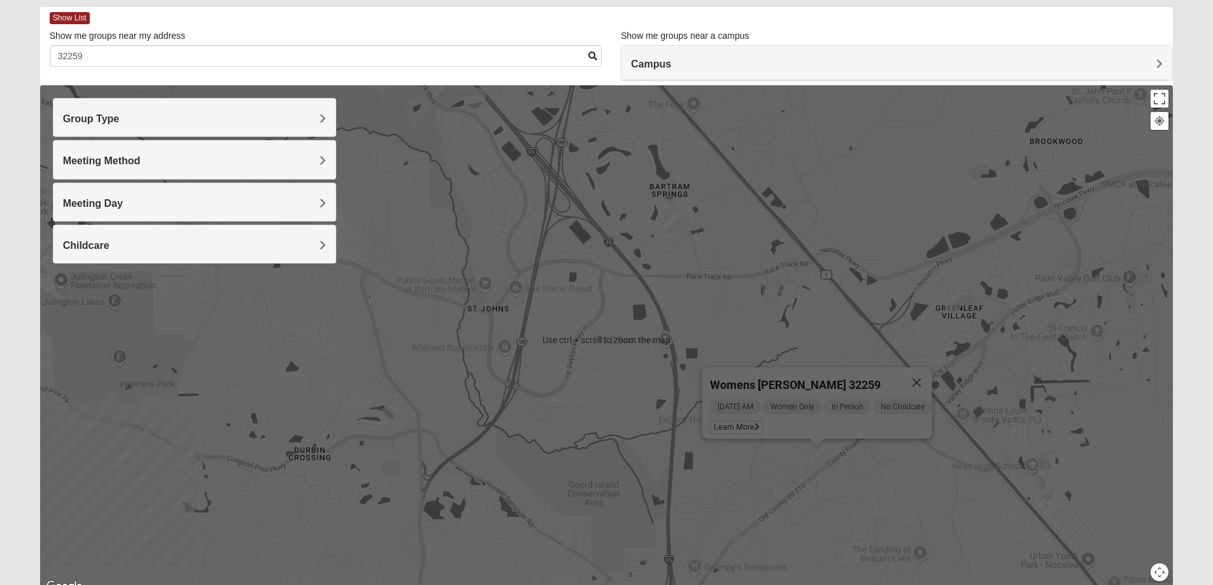
scroll to position [116, 0]
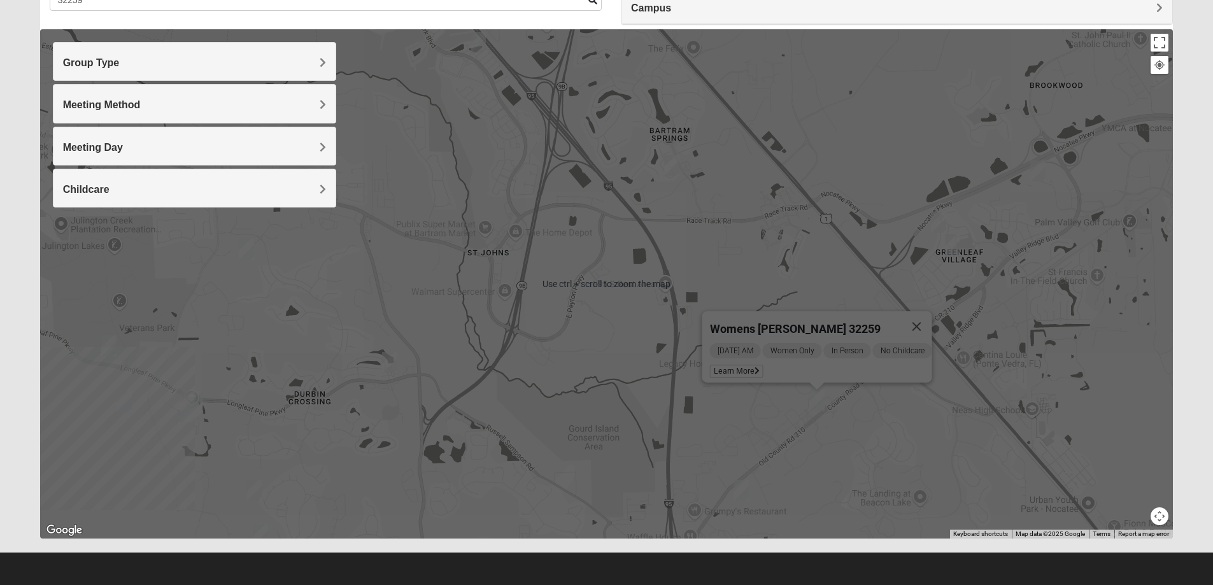
click at [1159, 520] on button "Map camera controls" at bounding box center [1160, 517] width 18 height 18
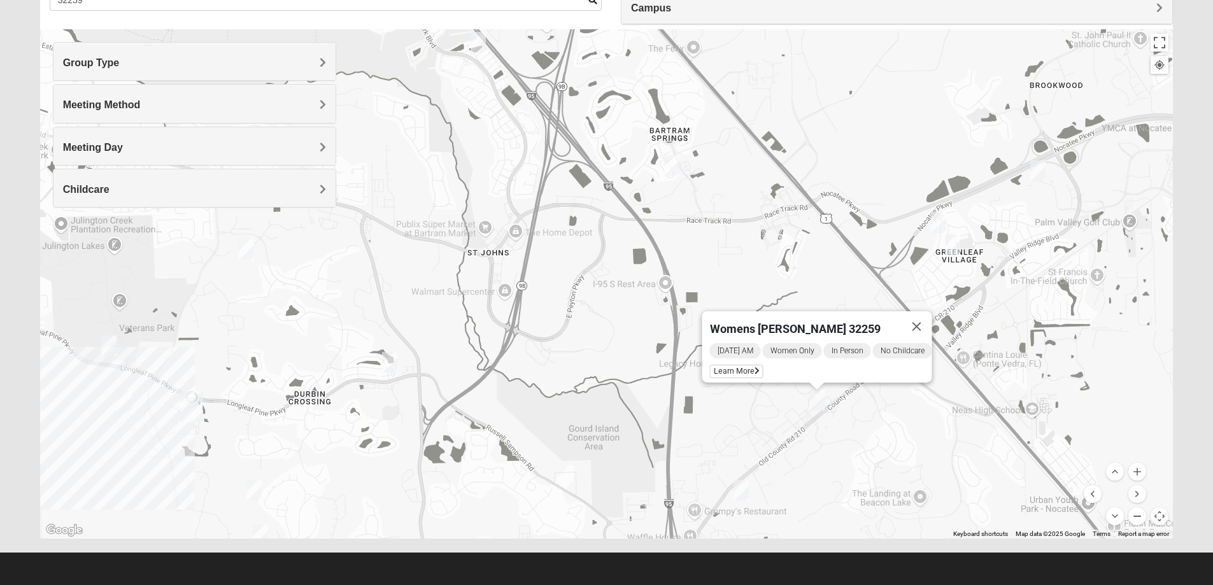
click at [1140, 515] on button "Zoom out" at bounding box center [1137, 517] width 18 height 18
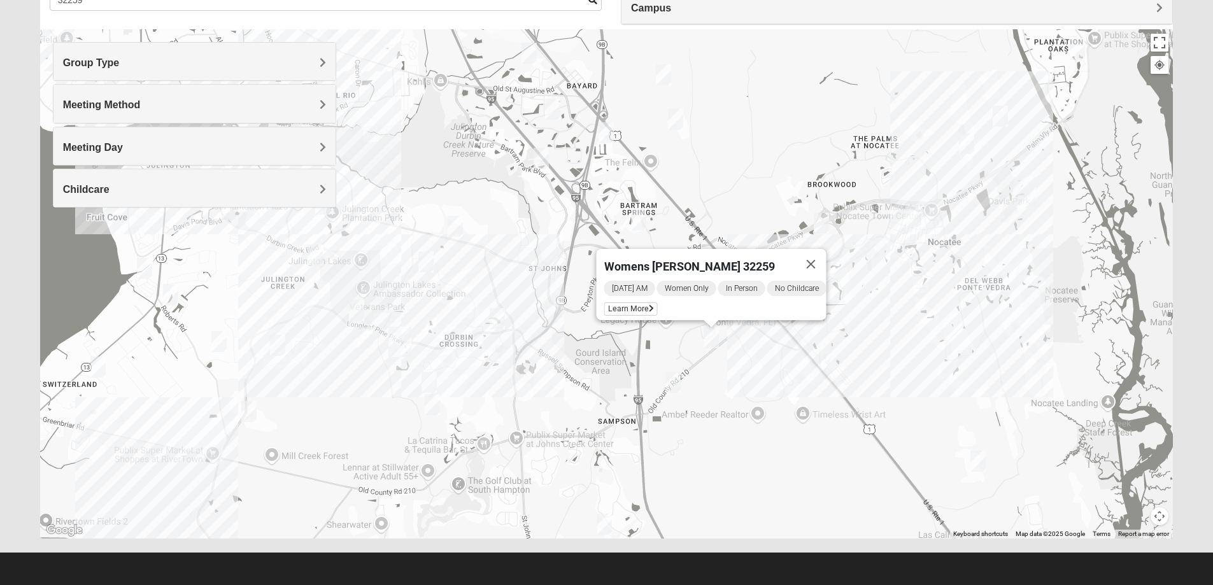
click at [1000, 117] on img "Womens Masulli 32081" at bounding box center [1000, 116] width 15 height 21
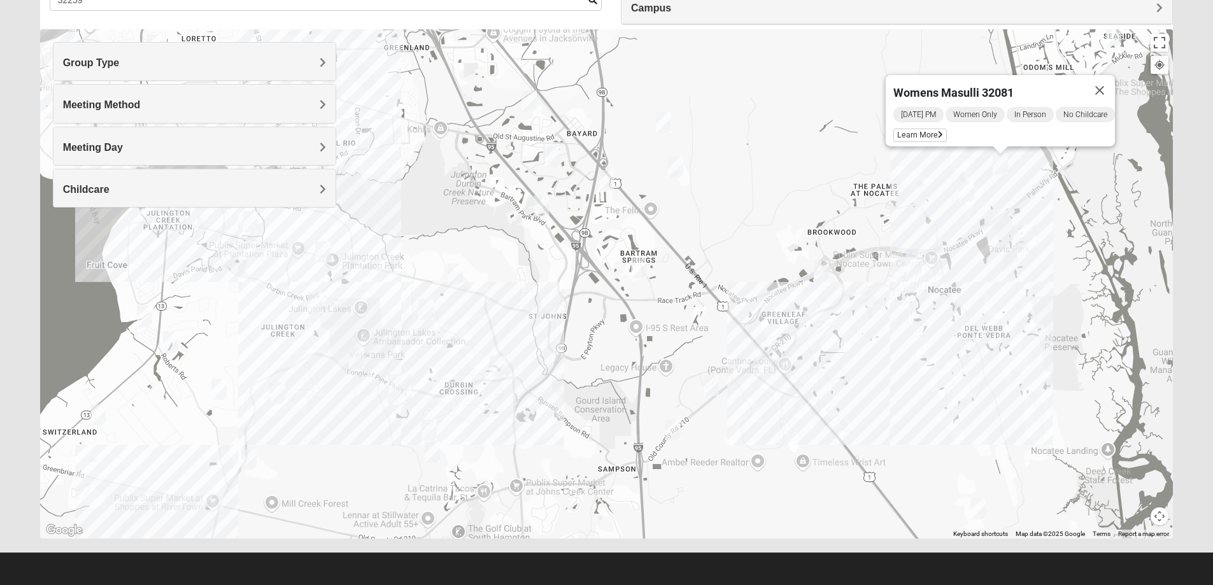
click at [968, 189] on img "Womens Bonner 32081" at bounding box center [966, 191] width 15 height 21
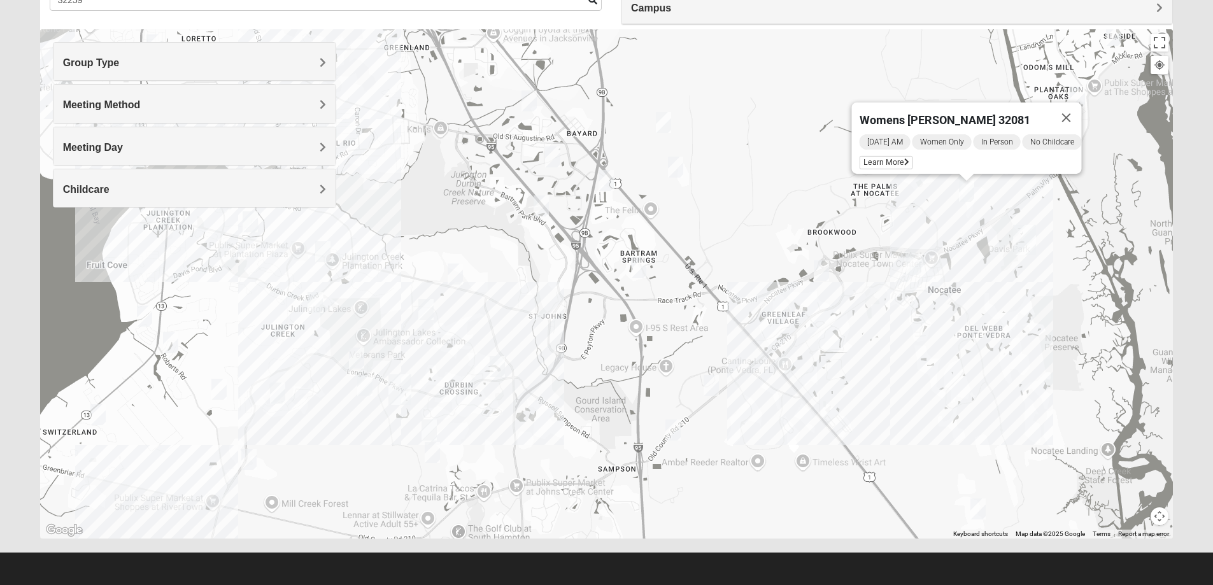
click at [1123, 39] on div "Womens [PERSON_NAME] 32081 [DATE] AM Women Only In Person No Childcare Learn Mo…" at bounding box center [606, 283] width 1133 height 509
click at [1113, 284] on div "[GEOGRAPHIC_DATA] View on Google Maps" at bounding box center [1173, 284] width 1133 height 0
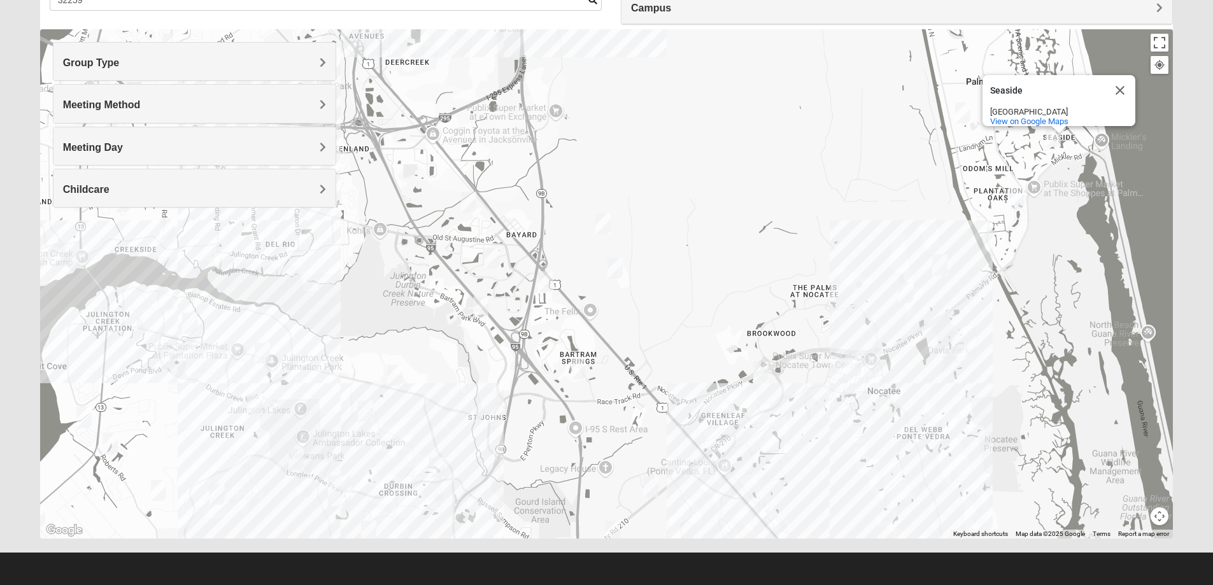
click at [1051, 142] on img "Womens Beeson 32082" at bounding box center [1053, 136] width 15 height 21
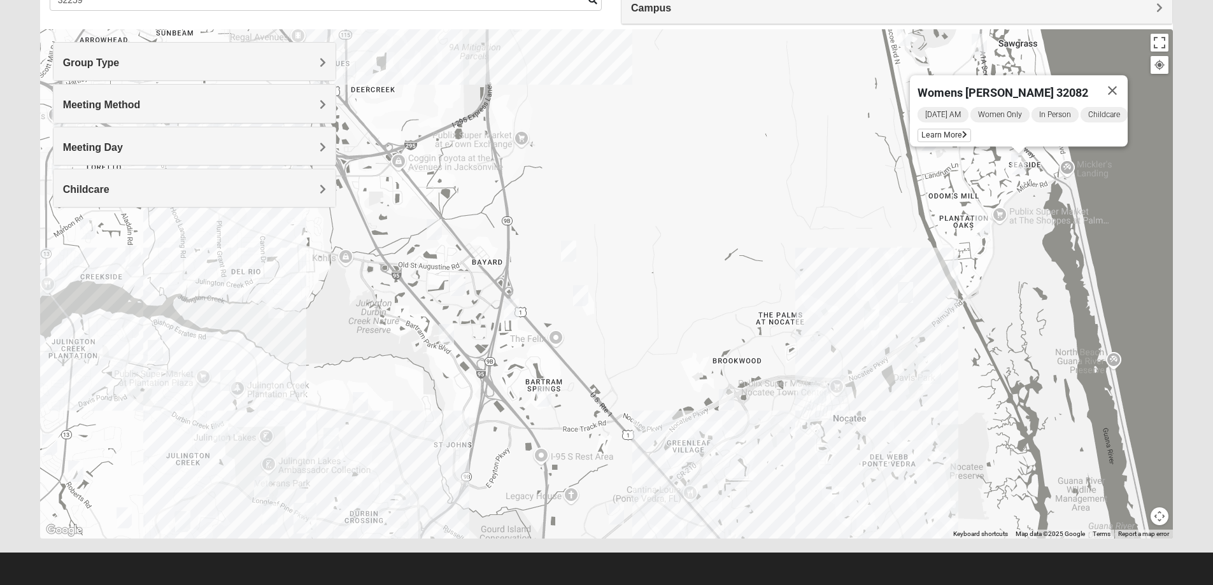
click at [458, 292] on img "Womens Gonzalez 32258" at bounding box center [457, 285] width 15 height 21
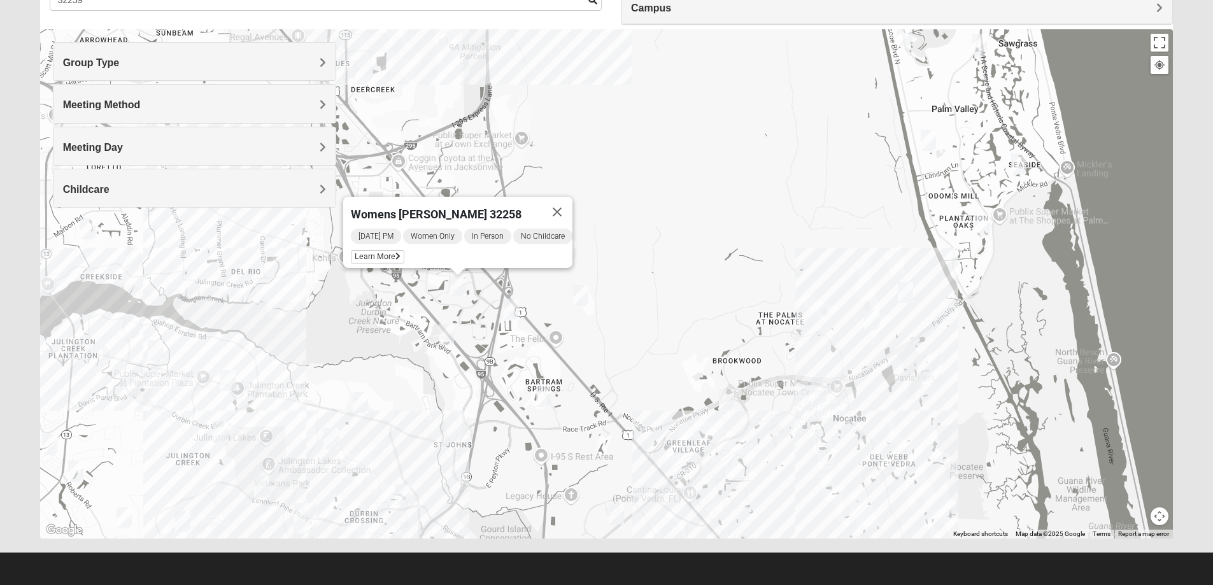
click at [646, 257] on div "Womens [PERSON_NAME] 32258 [DATE] PM Women Only In Person No Childcare Learn Mo…" at bounding box center [606, 283] width 1133 height 509
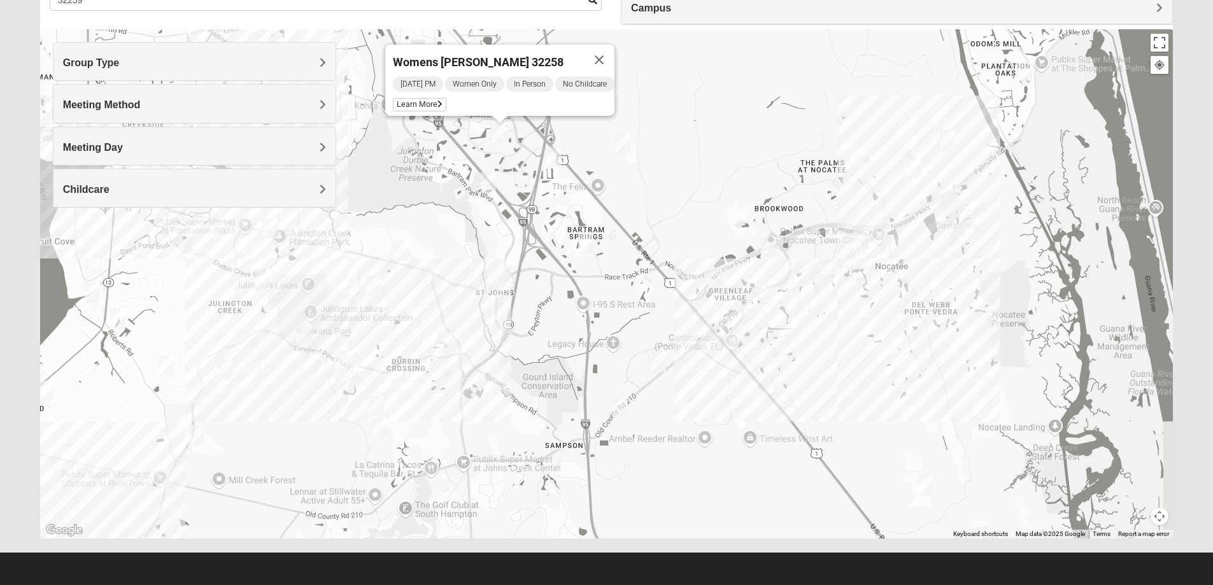
drag, startPoint x: 645, startPoint y: 376, endPoint x: 740, endPoint y: 151, distance: 244.0
click at [711, 183] on div "Womens [PERSON_NAME] 32258 [DATE] PM Women Only In Person No Childcare Learn Mo…" at bounding box center [606, 283] width 1133 height 509
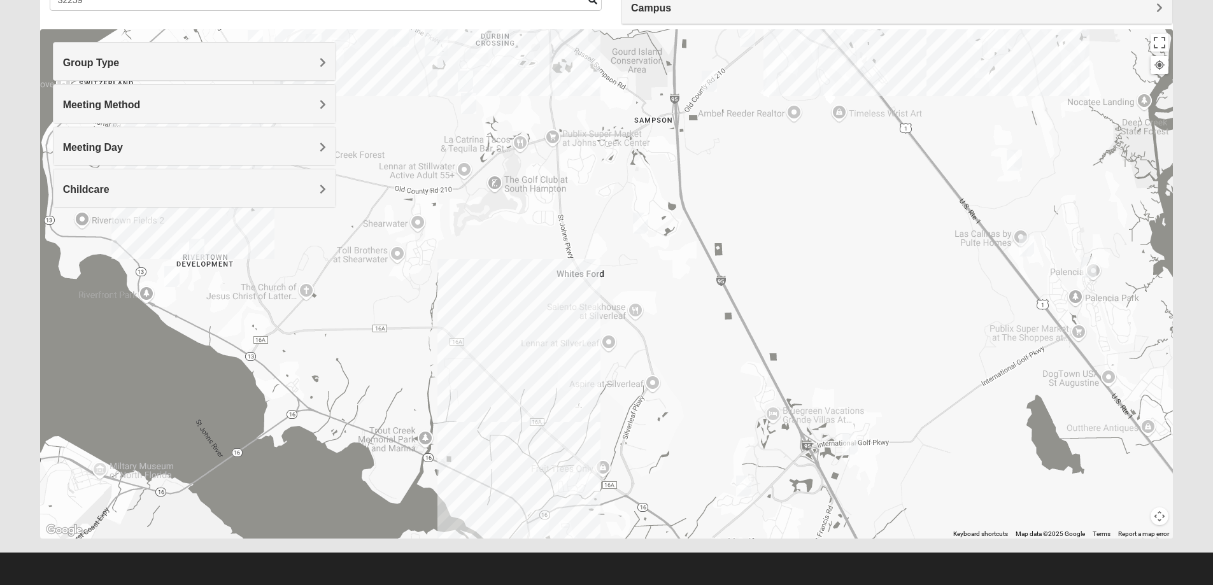
drag, startPoint x: 748, startPoint y: 419, endPoint x: 734, endPoint y: 237, distance: 182.7
click at [734, 237] on div "Womens [PERSON_NAME] 32258 [DATE] PM Women Only In Person No Childcare Learn Mo…" at bounding box center [606, 283] width 1133 height 509
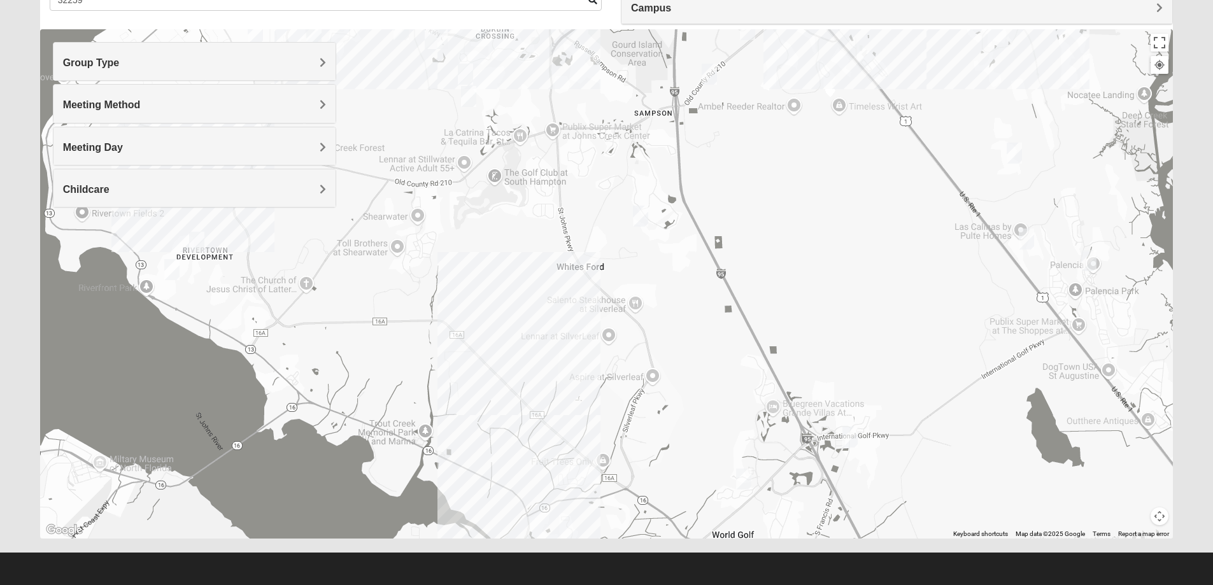
click at [742, 478] on img "1825 Mixed Barfield 32092" at bounding box center [743, 479] width 15 height 21
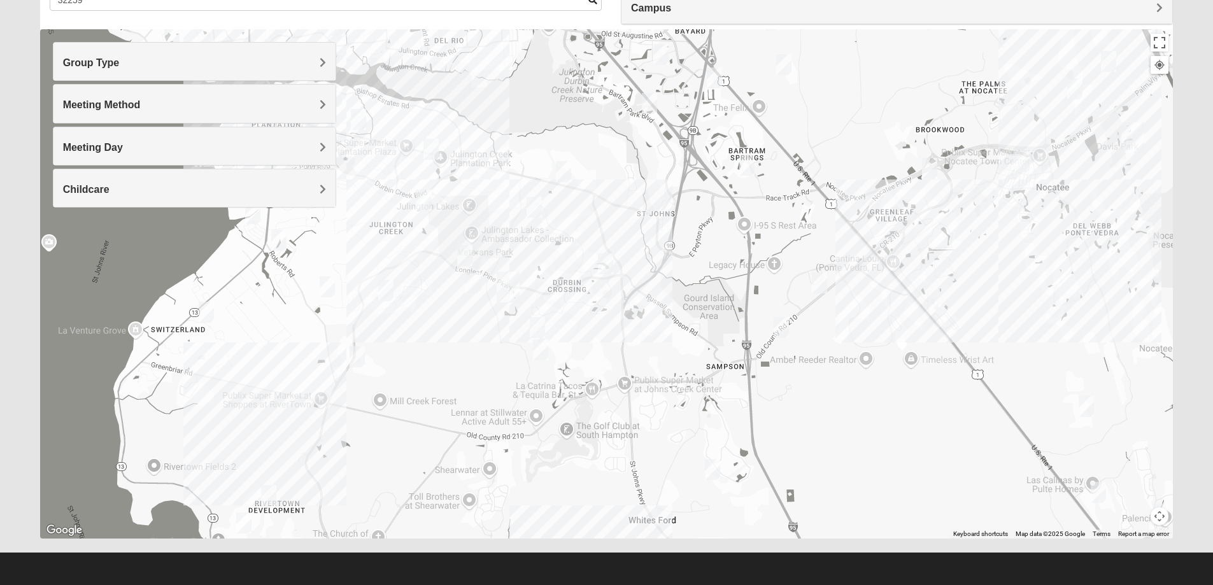
drag, startPoint x: 640, startPoint y: 236, endPoint x: 701, endPoint y: 467, distance: 239.7
click at [703, 469] on div "1825 Mixed [PERSON_NAME] 32092 [DATE] PM 1825 In Person No Childcare Learn More" at bounding box center [606, 283] width 1133 height 509
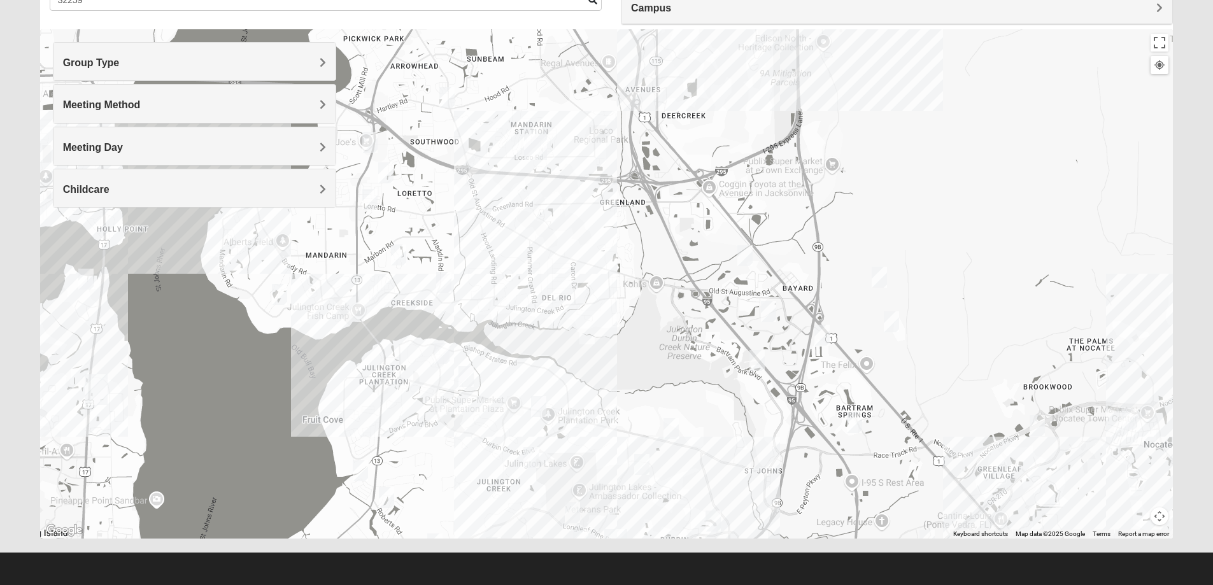
drag, startPoint x: 837, startPoint y: 118, endPoint x: 954, endPoint y: 373, distance: 280.7
click at [954, 373] on div "1825 Mixed [PERSON_NAME] 32092 [DATE] PM 1825 In Person No Childcare Learn More" at bounding box center [606, 283] width 1133 height 509
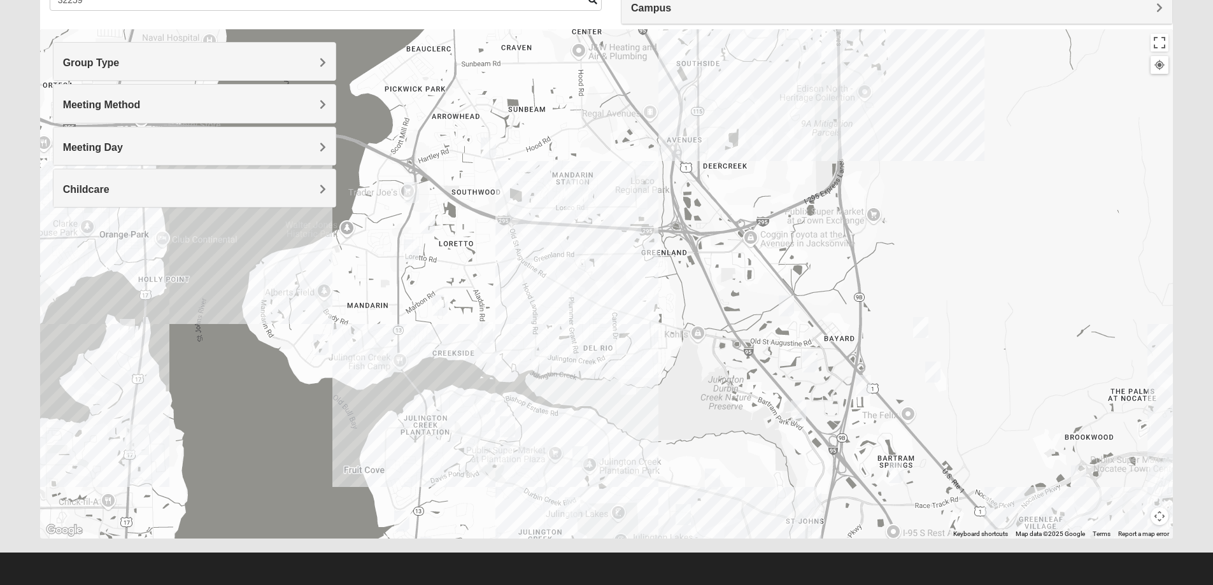
click at [425, 224] on img "Womens Salomao 32223" at bounding box center [427, 223] width 15 height 21
click at [316, 344] on img "Womens Buskirk 32223" at bounding box center [320, 344] width 15 height 21
click at [423, 222] on img "Womens Salomao 32223" at bounding box center [427, 223] width 15 height 21
click at [490, 336] on img "1825 Mixed Lloyd 32223" at bounding box center [485, 332] width 15 height 21
click at [485, 151] on img "Mens Gilbert 32257" at bounding box center [488, 148] width 15 height 21
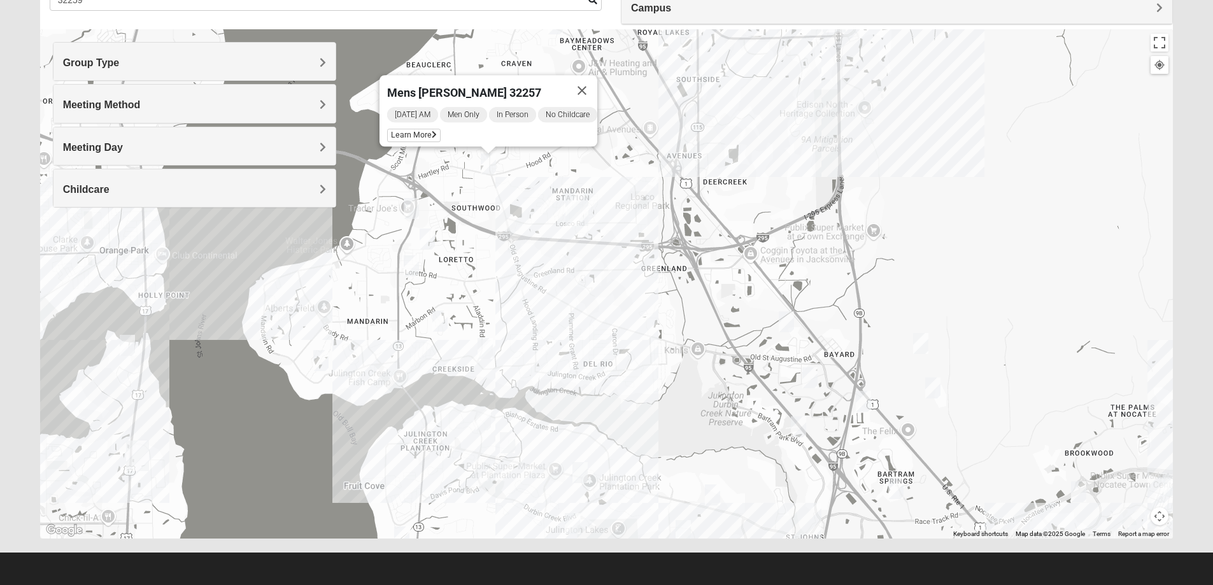
click at [416, 207] on img "Mens Laing 32257" at bounding box center [411, 208] width 15 height 21
